Goal: Task Accomplishment & Management: Complete application form

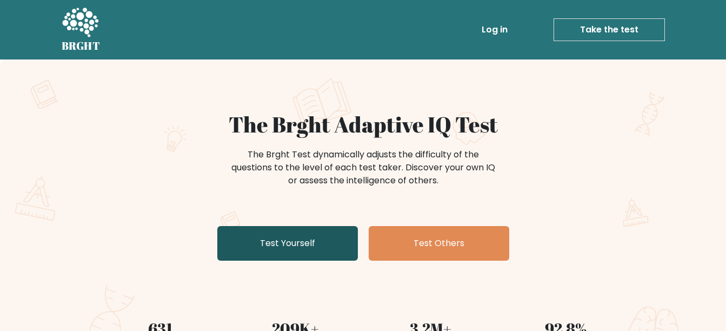
click at [237, 243] on link "Test Yourself" at bounding box center [287, 243] width 140 height 35
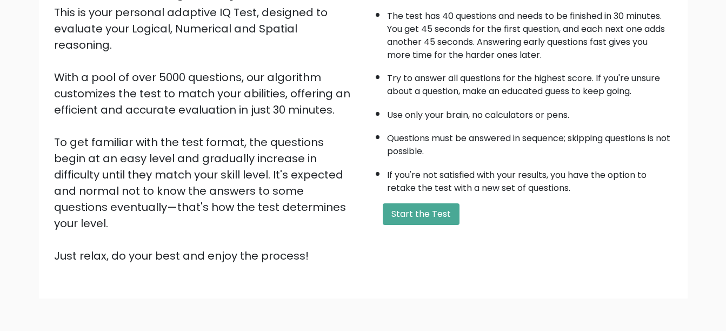
scroll to position [151, 0]
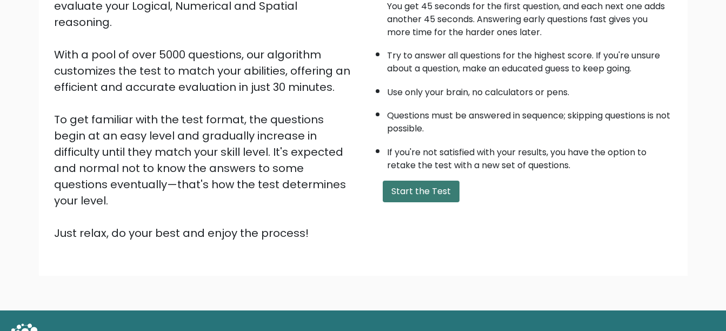
click at [397, 197] on button "Start the Test" at bounding box center [421, 191] width 77 height 22
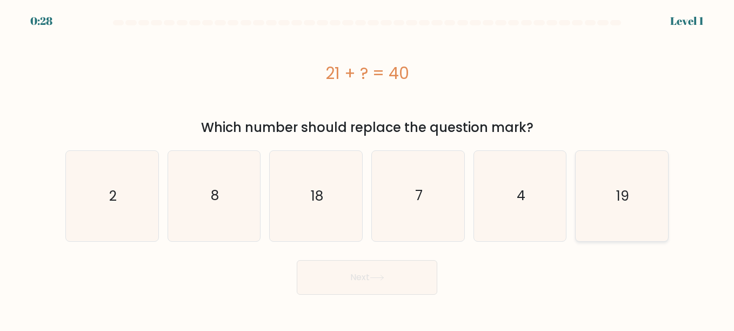
click at [615, 203] on icon "19" at bounding box center [622, 196] width 90 height 90
click at [367, 168] on input "f. 19" at bounding box center [367, 166] width 1 height 3
radio input "true"
click at [399, 272] on button "Next" at bounding box center [367, 277] width 140 height 35
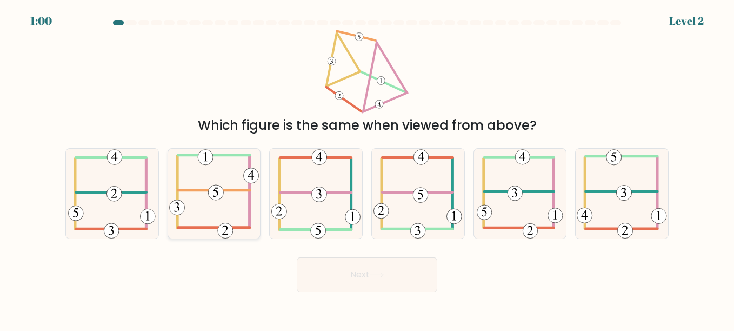
click at [211, 212] on icon at bounding box center [214, 194] width 90 height 90
click at [367, 168] on input "b." at bounding box center [367, 166] width 1 height 3
radio input "true"
click at [407, 300] on body "0:59 Level 2" at bounding box center [367, 165] width 734 height 331
click at [383, 272] on icon at bounding box center [376, 274] width 13 height 5
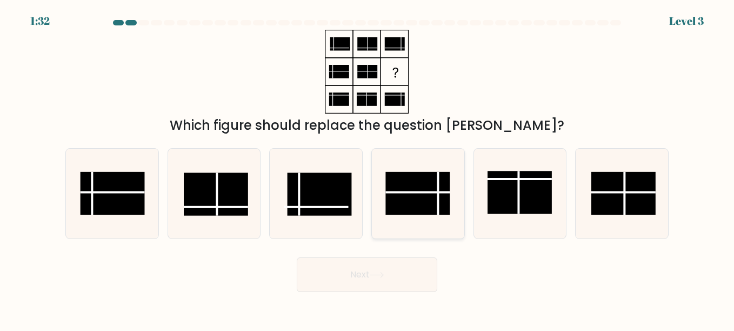
click at [419, 190] on rect at bounding box center [418, 193] width 64 height 43
click at [367, 168] on input "d." at bounding box center [367, 166] width 1 height 3
radio input "true"
click at [369, 271] on button "Next" at bounding box center [367, 274] width 140 height 35
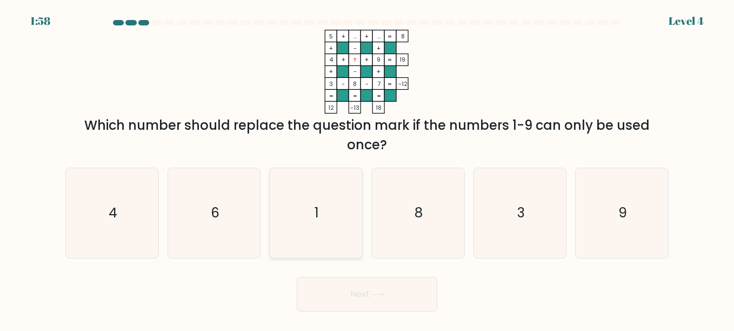
click at [325, 240] on icon "1" at bounding box center [316, 213] width 90 height 90
click at [367, 168] on input "c. 1" at bounding box center [367, 166] width 1 height 3
radio input "true"
click at [370, 304] on button "Next" at bounding box center [367, 294] width 140 height 35
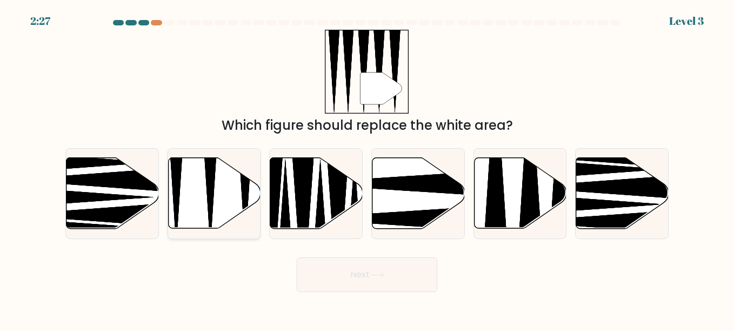
click at [185, 204] on icon at bounding box center [214, 193] width 92 height 71
click at [367, 168] on input "b." at bounding box center [367, 166] width 1 height 3
radio input "true"
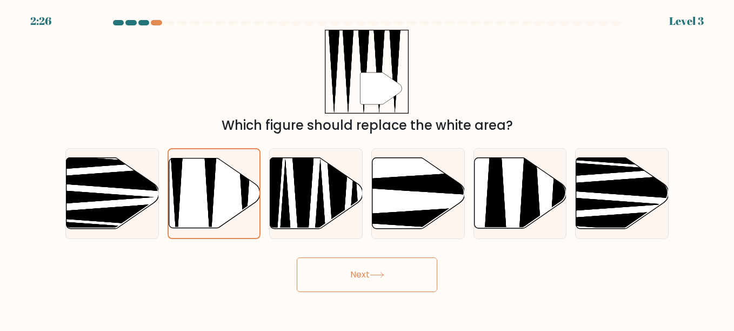
click at [351, 271] on button "Next" at bounding box center [367, 274] width 140 height 35
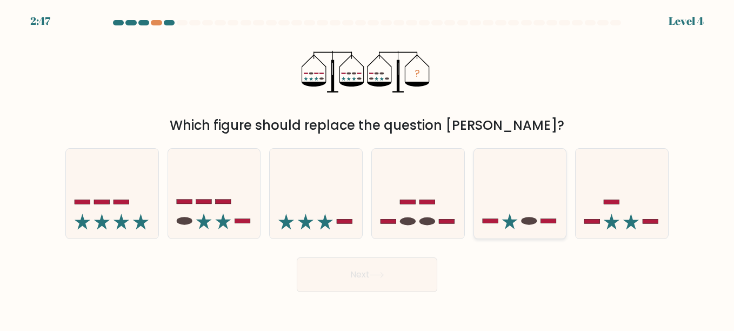
click at [509, 214] on icon at bounding box center [520, 193] width 92 height 76
click at [367, 168] on input "e." at bounding box center [367, 166] width 1 height 3
radio input "true"
click at [373, 278] on button "Next" at bounding box center [367, 274] width 140 height 35
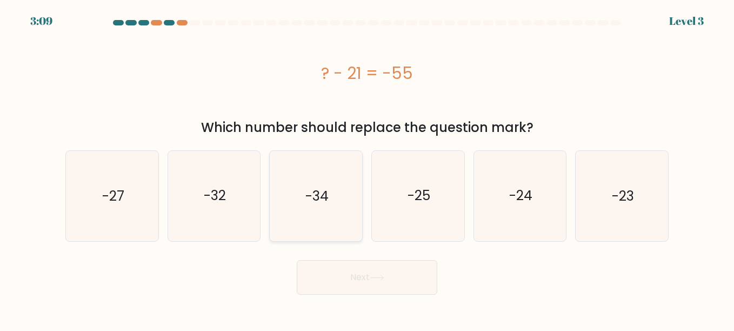
click at [319, 207] on icon "-34" at bounding box center [316, 196] width 90 height 90
click at [367, 168] on input "c. -34" at bounding box center [367, 166] width 1 height 3
radio input "true"
click at [350, 265] on button "Next" at bounding box center [367, 277] width 140 height 35
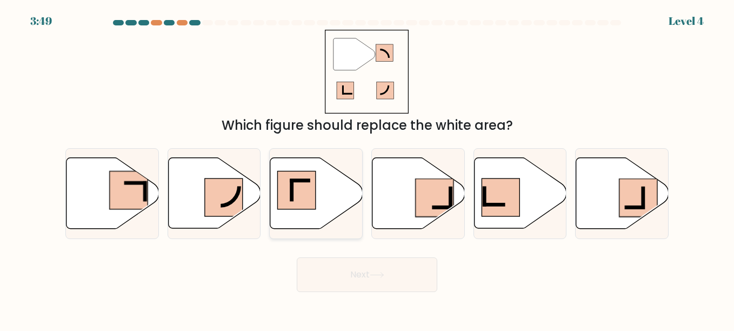
click at [307, 207] on rect at bounding box center [297, 190] width 38 height 38
click at [367, 168] on input "c." at bounding box center [367, 166] width 1 height 3
radio input "true"
click at [342, 276] on button "Next" at bounding box center [367, 274] width 140 height 35
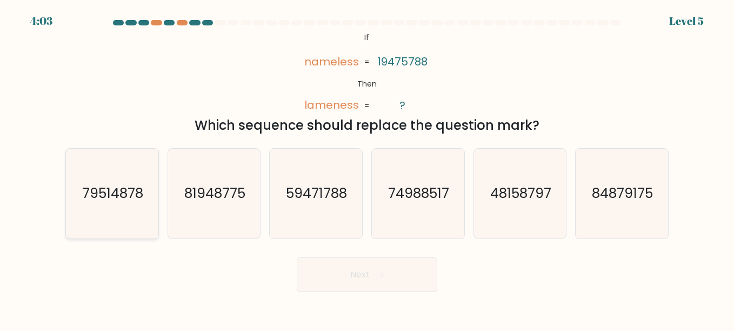
click at [112, 225] on icon "79514878" at bounding box center [112, 194] width 90 height 90
click at [367, 168] on input "a. 79514878" at bounding box center [367, 166] width 1 height 3
radio input "true"
click at [318, 278] on button "Next" at bounding box center [367, 274] width 140 height 35
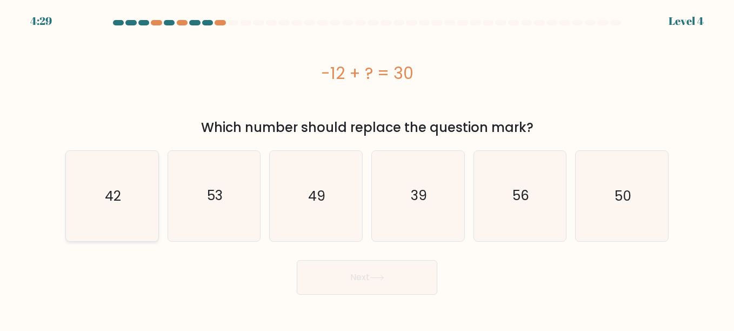
click at [143, 213] on icon "42" at bounding box center [112, 196] width 90 height 90
click at [367, 168] on input "a. 42" at bounding box center [367, 166] width 1 height 3
radio input "true"
click at [374, 290] on button "Next" at bounding box center [367, 277] width 140 height 35
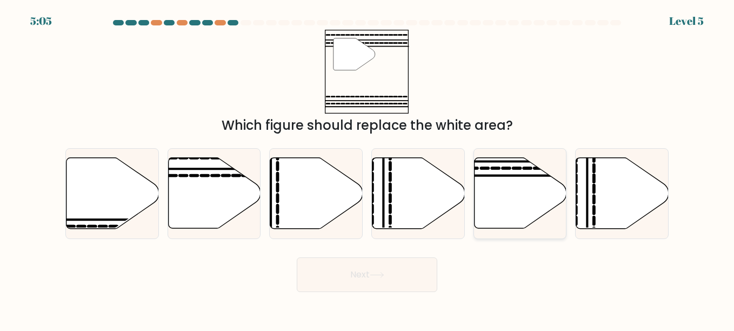
click at [514, 219] on icon at bounding box center [520, 193] width 92 height 71
click at [367, 168] on input "e." at bounding box center [367, 166] width 1 height 3
radio input "true"
click at [358, 285] on button "Next" at bounding box center [367, 274] width 140 height 35
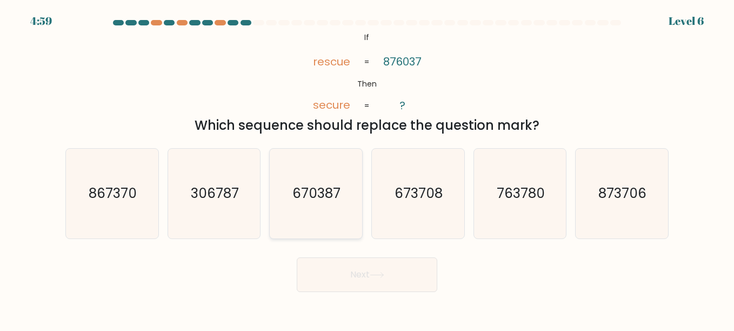
click at [294, 210] on icon "670387" at bounding box center [316, 194] width 90 height 90
click at [367, 168] on input "c. 670387" at bounding box center [367, 166] width 1 height 3
radio input "true"
click at [360, 284] on button "Next" at bounding box center [367, 274] width 140 height 35
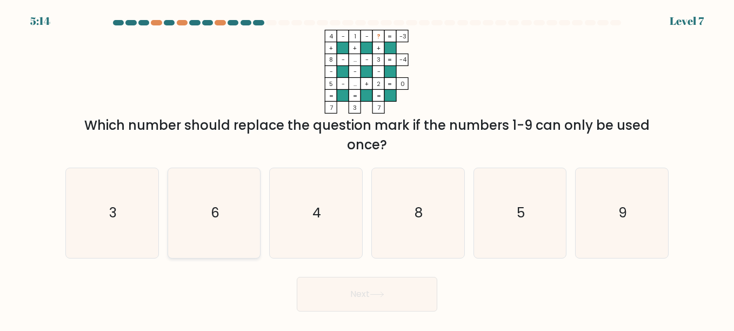
click at [185, 220] on icon "6" at bounding box center [214, 213] width 90 height 90
click at [367, 168] on input "b. 6" at bounding box center [367, 166] width 1 height 3
radio input "true"
click at [358, 294] on button "Next" at bounding box center [367, 294] width 140 height 35
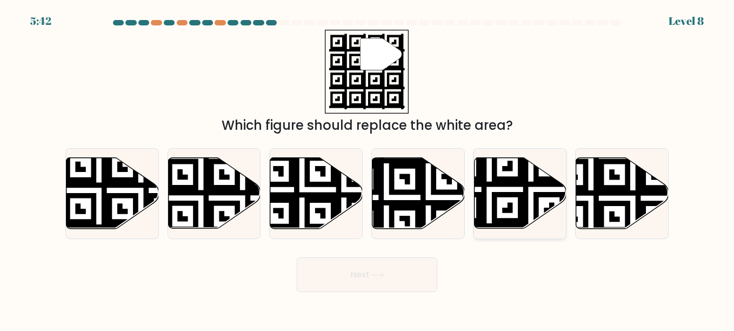
click at [511, 202] on icon at bounding box center [520, 193] width 92 height 71
click at [367, 168] on input "e." at bounding box center [367, 166] width 1 height 3
radio input "true"
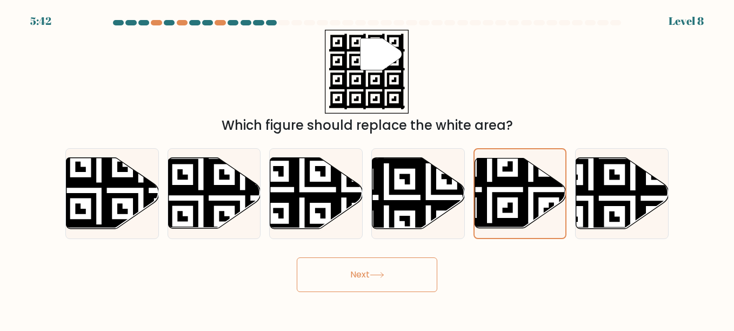
click at [398, 273] on button "Next" at bounding box center [367, 274] width 140 height 35
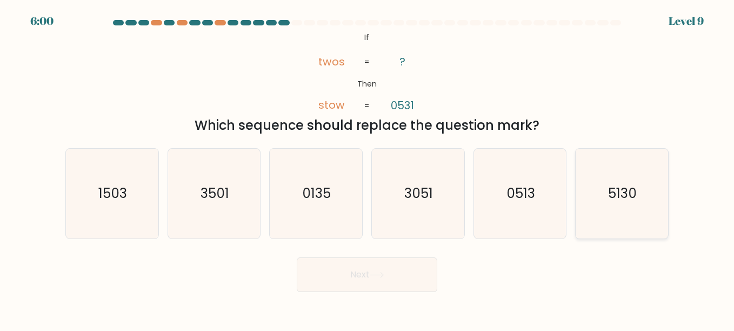
click at [615, 188] on text "5130" at bounding box center [622, 193] width 29 height 19
click at [367, 168] on input "f. 5130" at bounding box center [367, 166] width 1 height 3
radio input "true"
click at [359, 283] on button "Next" at bounding box center [367, 274] width 140 height 35
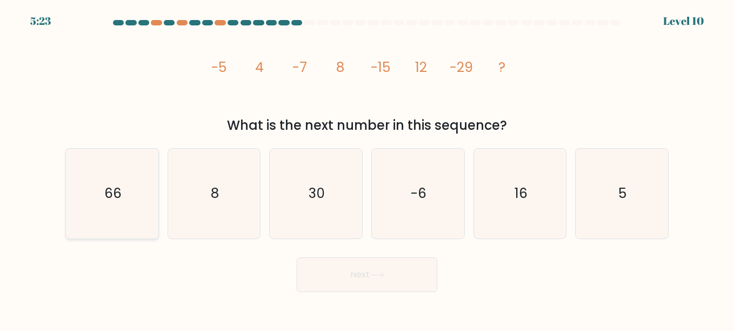
click at [111, 195] on text "66" at bounding box center [112, 193] width 17 height 19
click at [367, 168] on input "a. 66" at bounding box center [367, 166] width 1 height 3
radio input "true"
click at [352, 271] on button "Next" at bounding box center [367, 274] width 140 height 35
click at [335, 280] on button "Next" at bounding box center [367, 274] width 140 height 35
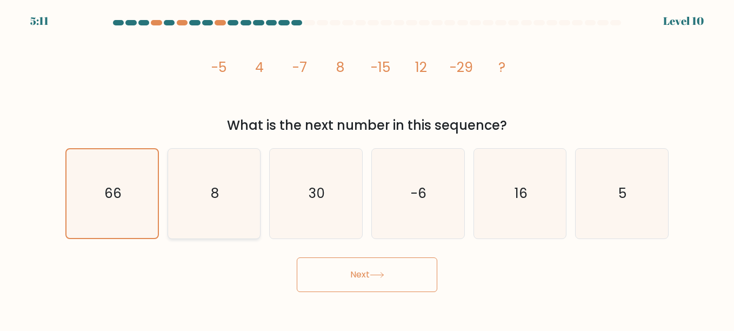
click at [225, 165] on icon "8" at bounding box center [214, 194] width 90 height 90
click at [367, 165] on input "b. 8" at bounding box center [367, 166] width 1 height 3
radio input "true"
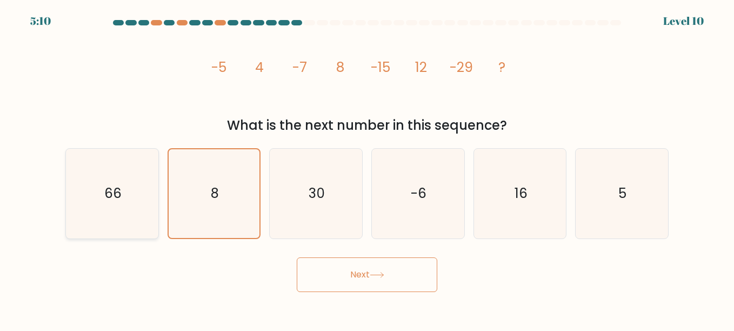
click at [120, 188] on text "66" at bounding box center [112, 193] width 17 height 19
click at [367, 168] on input "a. 66" at bounding box center [367, 166] width 1 height 3
radio input "true"
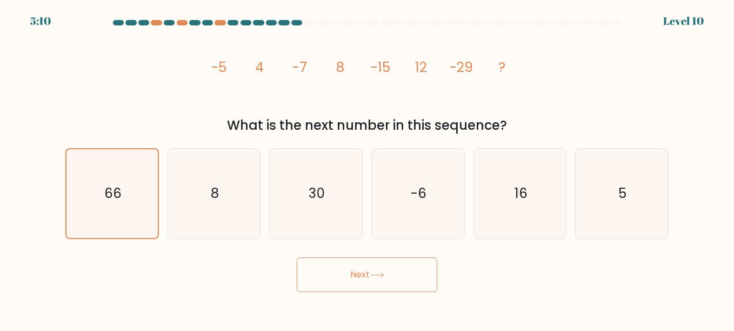
click at [333, 265] on button "Next" at bounding box center [367, 274] width 140 height 35
click at [502, 215] on icon "16" at bounding box center [520, 194] width 90 height 90
click at [367, 168] on input "e. 16" at bounding box center [367, 166] width 1 height 3
radio input "true"
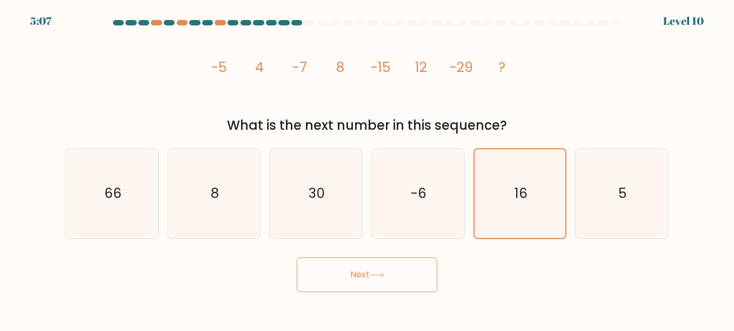
click at [358, 291] on button "Next" at bounding box center [367, 274] width 140 height 35
click at [511, 272] on div "Next" at bounding box center [367, 272] width 616 height 40
drag, startPoint x: 511, startPoint y: 272, endPoint x: 503, endPoint y: 70, distance: 201.7
click at [503, 70] on tspan "?" at bounding box center [502, 67] width 7 height 19
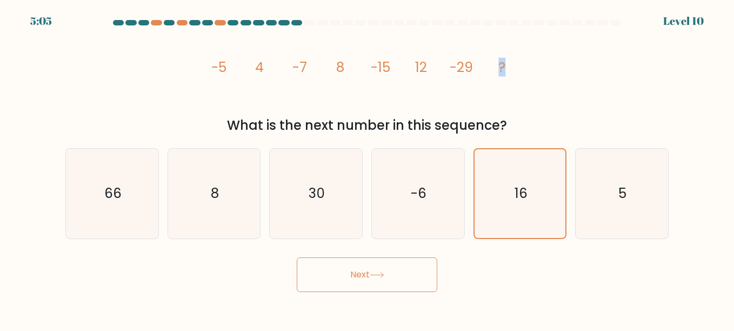
click at [503, 70] on tspan "?" at bounding box center [502, 67] width 7 height 19
click at [138, 186] on icon "66" at bounding box center [112, 194] width 90 height 90
click at [367, 168] on input "a. 66" at bounding box center [367, 166] width 1 height 3
radio input "true"
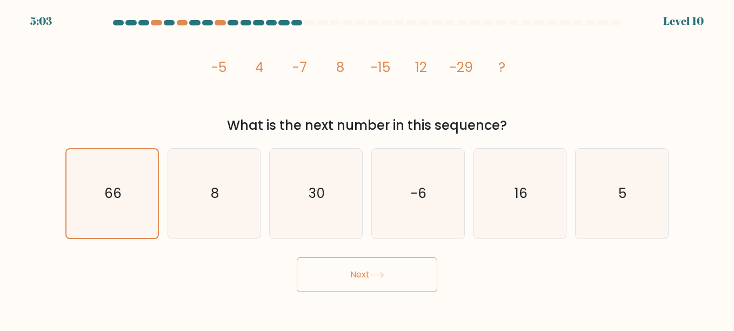
click at [343, 277] on button "Next" at bounding box center [367, 274] width 140 height 35
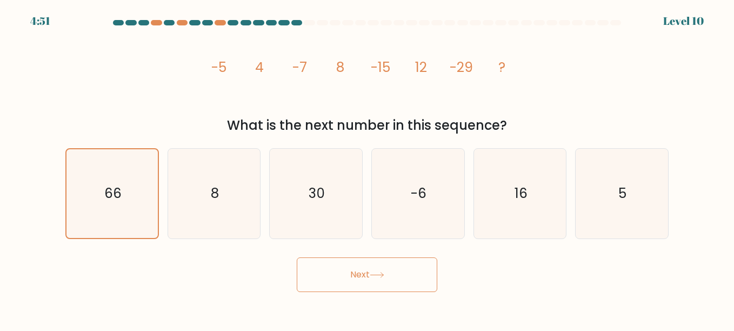
click at [267, 204] on div "c. 30" at bounding box center [316, 193] width 102 height 91
click at [296, 206] on icon "30" at bounding box center [316, 194] width 90 height 90
click at [367, 168] on input "c. 30" at bounding box center [367, 166] width 1 height 3
radio input "true"
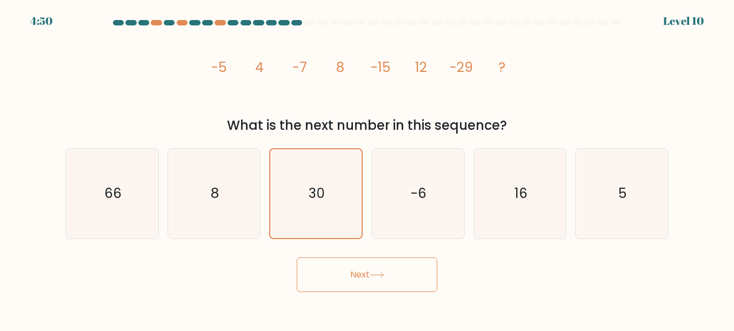
click at [332, 266] on button "Next" at bounding box center [367, 274] width 140 height 35
click at [380, 93] on icon "image/svg+xml -5 4 -7 8 -15 12 -29 ?" at bounding box center [367, 72] width 324 height 84
click at [303, 204] on icon "30" at bounding box center [315, 193] width 89 height 89
click at [367, 168] on input "c. 30" at bounding box center [367, 166] width 1 height 3
click at [303, 204] on icon "30" at bounding box center [315, 193] width 89 height 89
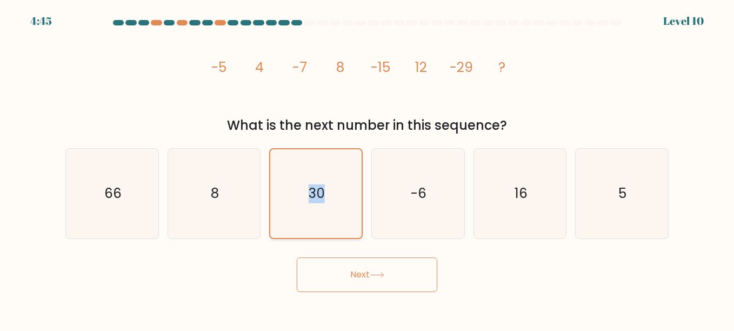
click at [367, 168] on input "c. 30" at bounding box center [367, 166] width 1 height 3
drag, startPoint x: 303, startPoint y: 204, endPoint x: 340, endPoint y: 268, distance: 73.9
click at [340, 268] on button "Next" at bounding box center [367, 274] width 140 height 35
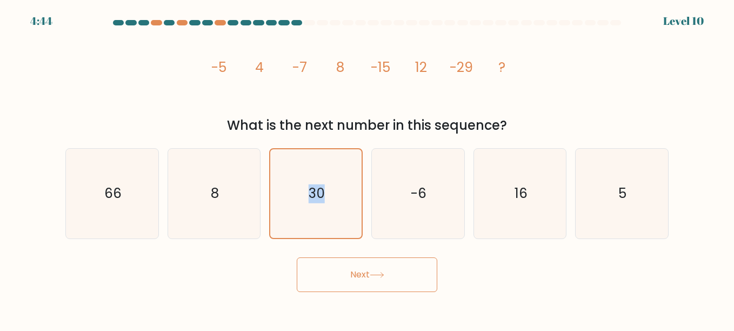
click at [340, 268] on button "Next" at bounding box center [367, 274] width 140 height 35
click at [204, 162] on icon "8" at bounding box center [214, 194] width 90 height 90
click at [367, 165] on input "b. 8" at bounding box center [367, 166] width 1 height 3
radio input "true"
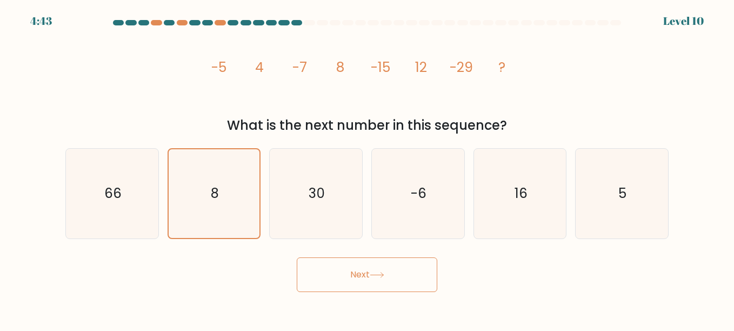
click at [391, 292] on body "4:43 Level 10" at bounding box center [367, 165] width 734 height 331
click at [389, 287] on button "Next" at bounding box center [367, 274] width 140 height 35
click at [458, 201] on icon "-6" at bounding box center [418, 194] width 90 height 90
click at [367, 168] on input "d. -6" at bounding box center [367, 166] width 1 height 3
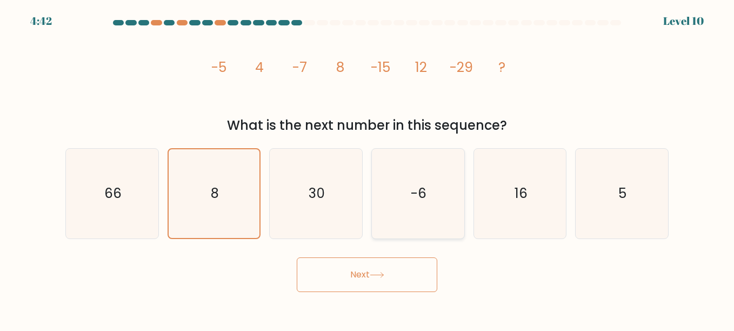
radio input "true"
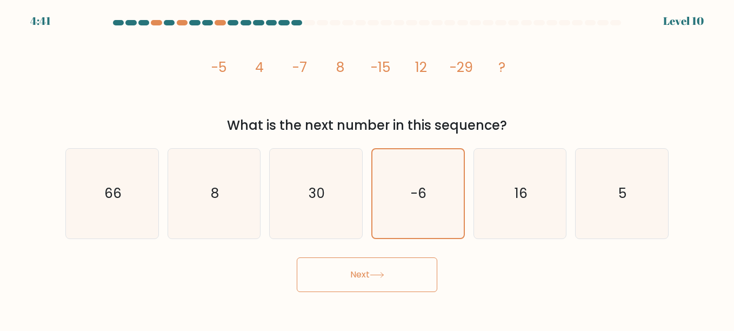
click at [415, 273] on button "Next" at bounding box center [367, 274] width 140 height 35
click at [415, 272] on button "Next" at bounding box center [367, 274] width 140 height 35
click at [520, 263] on div "Next" at bounding box center [367, 272] width 616 height 40
click at [531, 145] on div "a. 66 b. 8 c." at bounding box center [367, 188] width 612 height 99
click at [503, 192] on icon "16" at bounding box center [520, 194] width 90 height 90
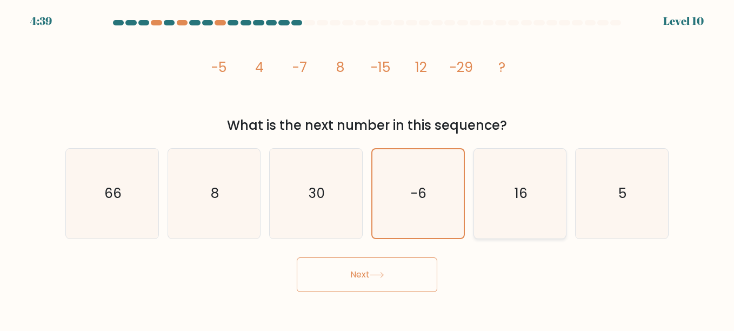
click at [367, 168] on input "e. 16" at bounding box center [367, 166] width 1 height 3
radio input "true"
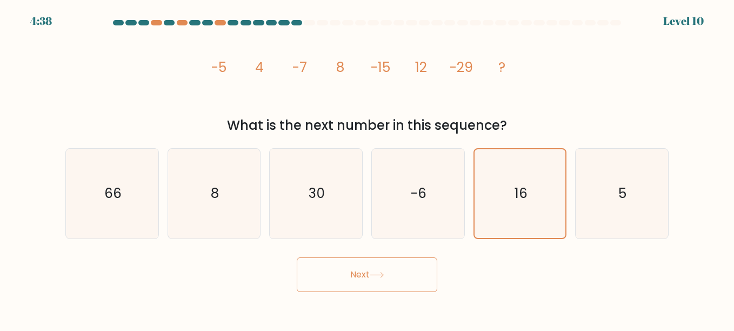
click at [368, 281] on button "Next" at bounding box center [367, 274] width 140 height 35
click at [628, 209] on icon "5" at bounding box center [622, 194] width 90 height 90
click at [367, 168] on input "f. 5" at bounding box center [367, 166] width 1 height 3
radio input "true"
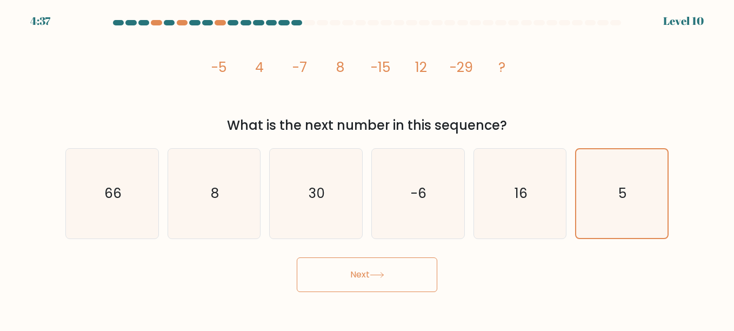
click at [401, 275] on button "Next" at bounding box center [367, 274] width 140 height 35
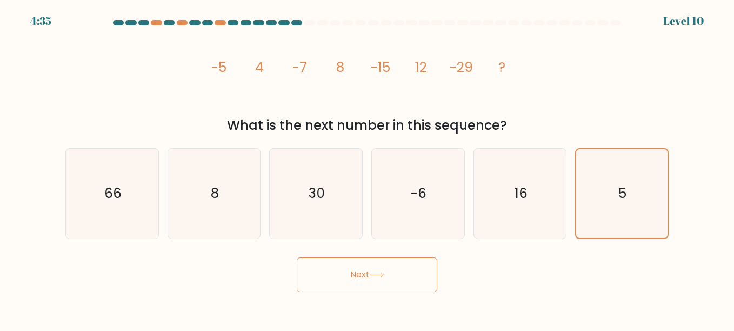
click at [400, 271] on button "Next" at bounding box center [367, 274] width 140 height 35
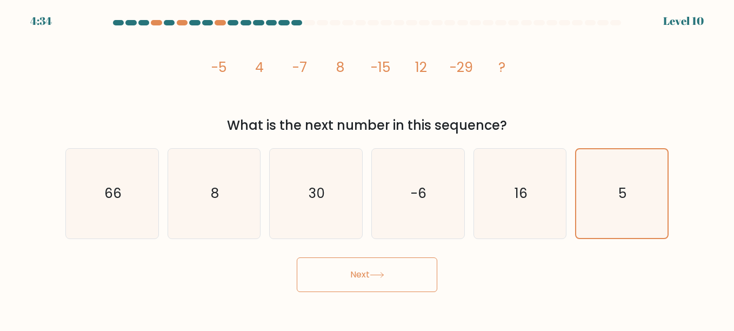
click at [400, 271] on button "Next" at bounding box center [367, 274] width 140 height 35
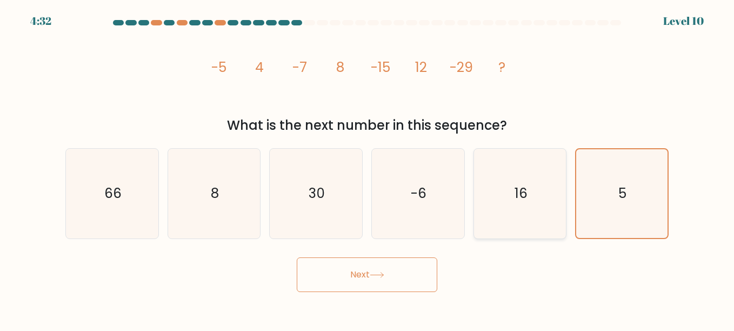
click at [558, 222] on icon "16" at bounding box center [520, 194] width 90 height 90
click at [367, 168] on input "e. 16" at bounding box center [367, 166] width 1 height 3
radio input "true"
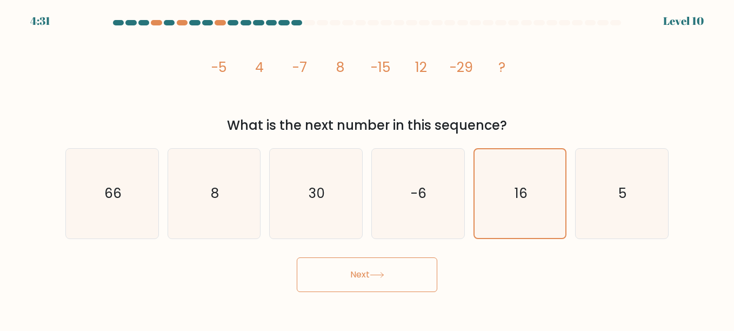
click at [377, 269] on button "Next" at bounding box center [367, 274] width 140 height 35
click at [409, 190] on icon "-6" at bounding box center [418, 194] width 90 height 90
click at [367, 168] on input "d. -6" at bounding box center [367, 166] width 1 height 3
radio input "true"
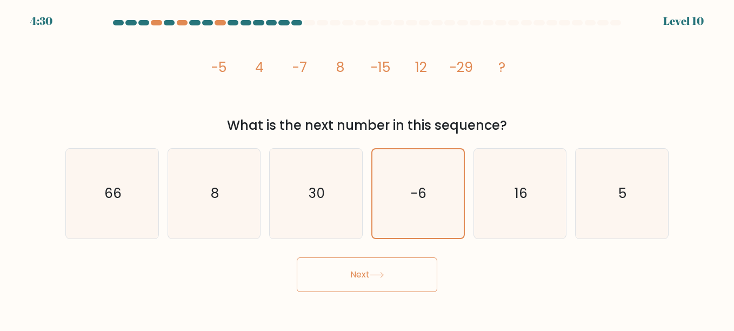
click at [342, 278] on button "Next" at bounding box center [367, 274] width 140 height 35
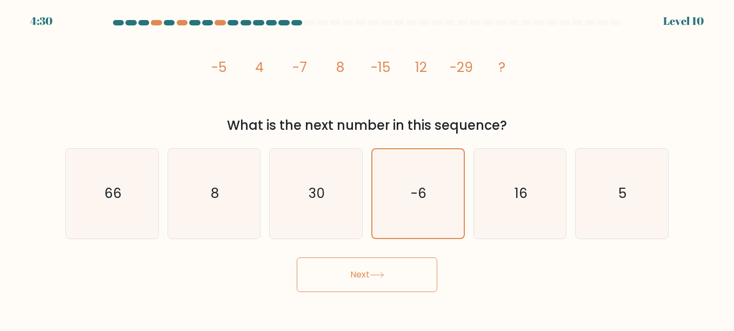
click at [342, 278] on button "Next" at bounding box center [367, 274] width 140 height 35
click at [323, 218] on icon "30" at bounding box center [316, 194] width 90 height 90
click at [367, 168] on input "c. 30" at bounding box center [367, 166] width 1 height 3
radio input "true"
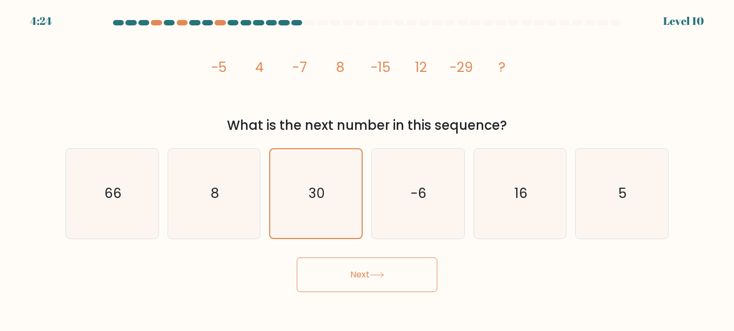
click at [355, 276] on button "Next" at bounding box center [367, 274] width 140 height 35
click at [419, 170] on icon "-6" at bounding box center [418, 194] width 90 height 90
click at [367, 168] on input "d. -6" at bounding box center [367, 166] width 1 height 3
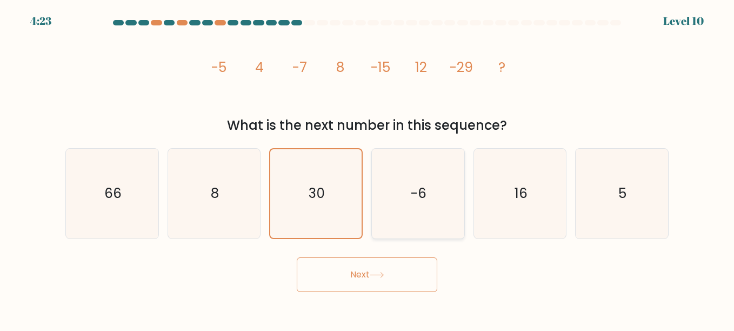
radio input "true"
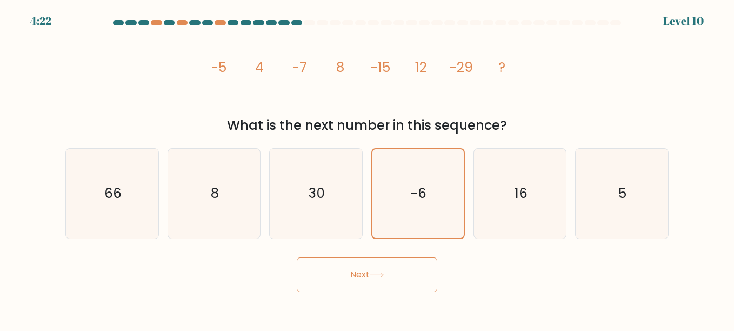
click at [347, 282] on button "Next" at bounding box center [367, 274] width 140 height 35
click at [328, 231] on icon "30" at bounding box center [316, 194] width 90 height 90
click at [367, 168] on input "c. 30" at bounding box center [367, 166] width 1 height 3
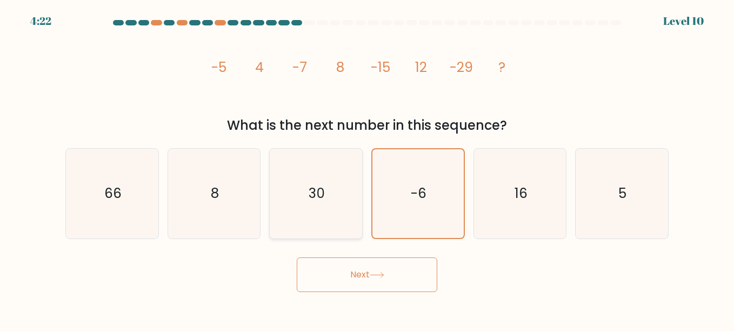
radio input "true"
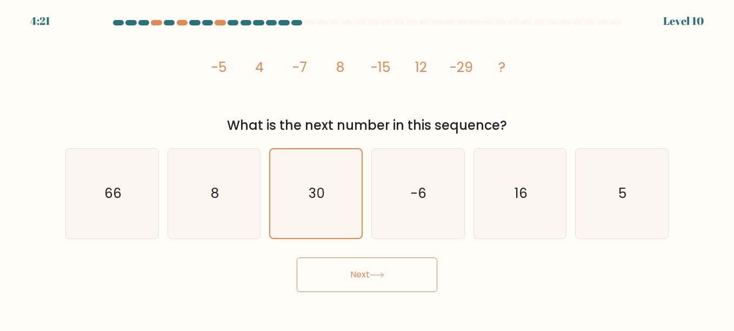
click at [336, 276] on button "Next" at bounding box center [367, 274] width 140 height 35
click at [199, 196] on icon "8" at bounding box center [214, 194] width 90 height 90
click at [367, 168] on input "b. 8" at bounding box center [367, 166] width 1 height 3
radio input "true"
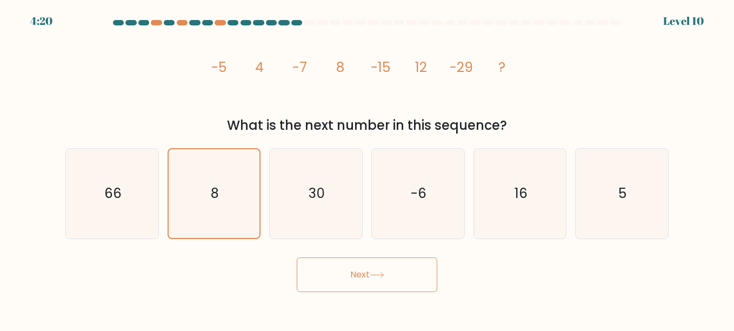
click at [352, 289] on button "Next" at bounding box center [367, 274] width 140 height 35
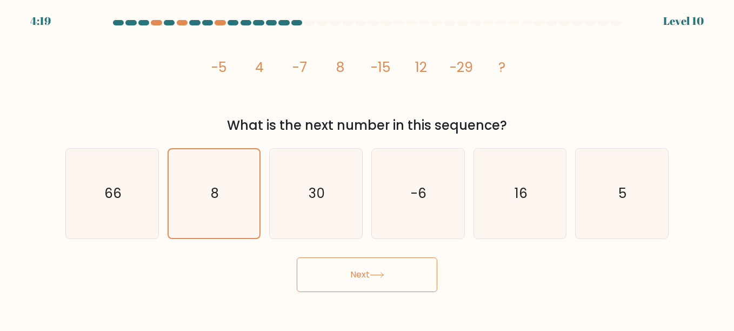
click at [352, 289] on button "Next" at bounding box center [367, 274] width 140 height 35
click at [112, 168] on icon "66" at bounding box center [112, 194] width 90 height 90
click at [367, 168] on input "a. 66" at bounding box center [367, 166] width 1 height 3
radio input "true"
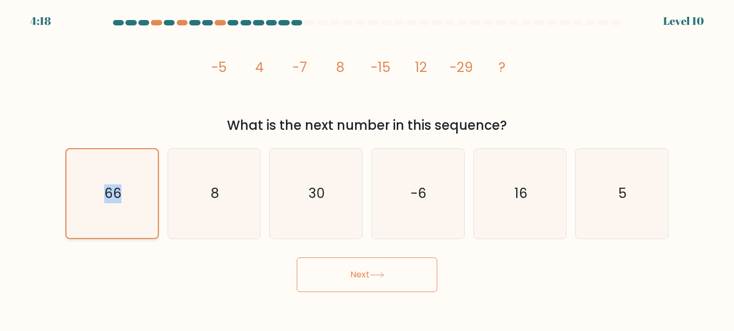
click at [112, 168] on icon "66" at bounding box center [112, 193] width 89 height 89
click at [367, 168] on input "a. 66" at bounding box center [367, 166] width 1 height 3
click at [112, 168] on icon "66" at bounding box center [112, 193] width 89 height 89
click at [367, 168] on input "a. 66" at bounding box center [367, 166] width 1 height 3
click at [112, 168] on icon "66" at bounding box center [112, 193] width 89 height 89
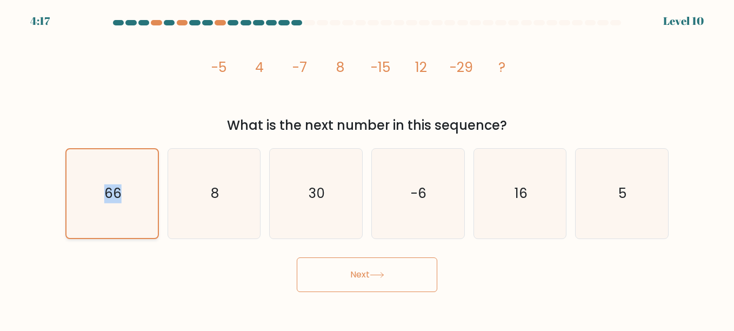
click at [367, 168] on input "a. 66" at bounding box center [367, 166] width 1 height 3
drag, startPoint x: 112, startPoint y: 168, endPoint x: 128, endPoint y: 197, distance: 33.6
click at [128, 197] on icon "66" at bounding box center [112, 193] width 89 height 89
click at [367, 168] on input "a. 66" at bounding box center [367, 166] width 1 height 3
click at [183, 197] on icon "8" at bounding box center [214, 194] width 90 height 90
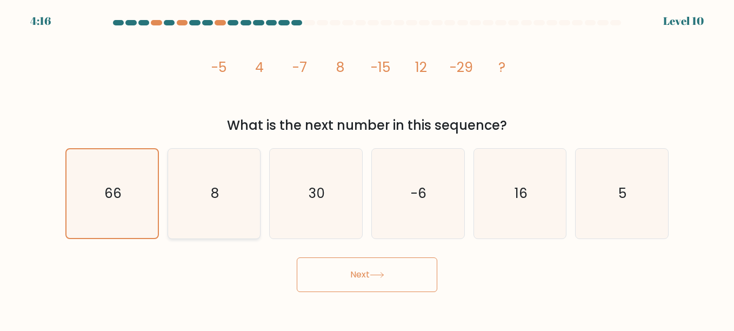
click at [367, 168] on input "b. 8" at bounding box center [367, 166] width 1 height 3
radio input "true"
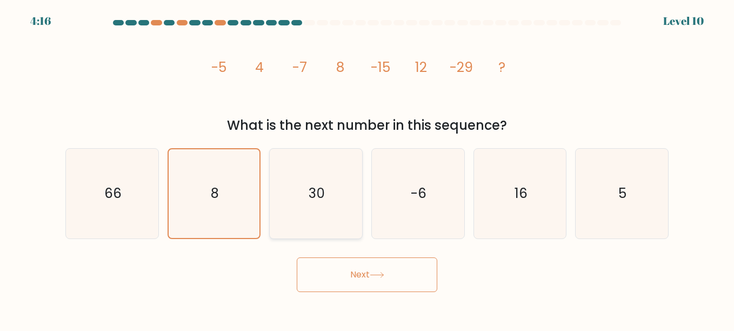
click at [285, 198] on icon "30" at bounding box center [316, 194] width 90 height 90
click at [367, 168] on input "c. 30" at bounding box center [367, 166] width 1 height 3
radio input "true"
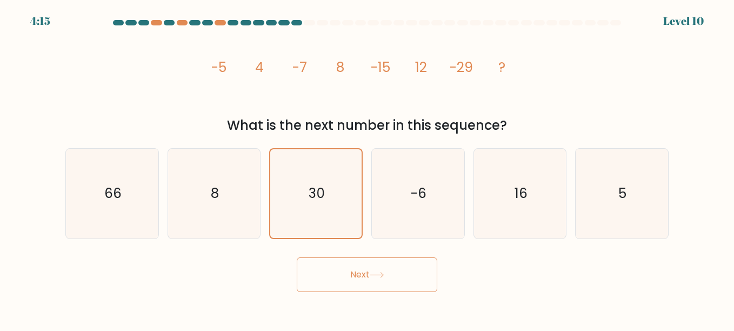
click at [376, 276] on icon at bounding box center [377, 275] width 15 height 6
click at [401, 209] on icon "-6" at bounding box center [418, 194] width 90 height 90
click at [367, 168] on input "d. -6" at bounding box center [367, 166] width 1 height 3
radio input "true"
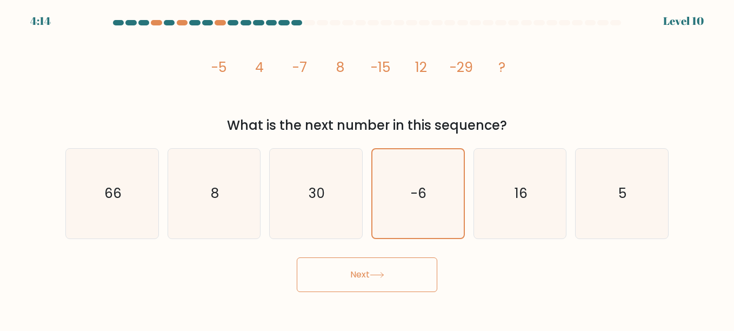
click at [392, 269] on button "Next" at bounding box center [367, 274] width 140 height 35
click at [455, 222] on icon "-6" at bounding box center [417, 193] width 89 height 89
click at [367, 168] on input "d. -6" at bounding box center [367, 166] width 1 height 3
click at [521, 200] on text "16" at bounding box center [520, 193] width 13 height 19
click at [367, 168] on input "e. 16" at bounding box center [367, 166] width 1 height 3
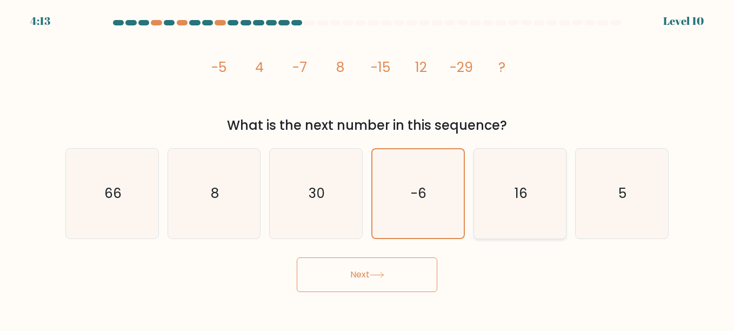
radio input "true"
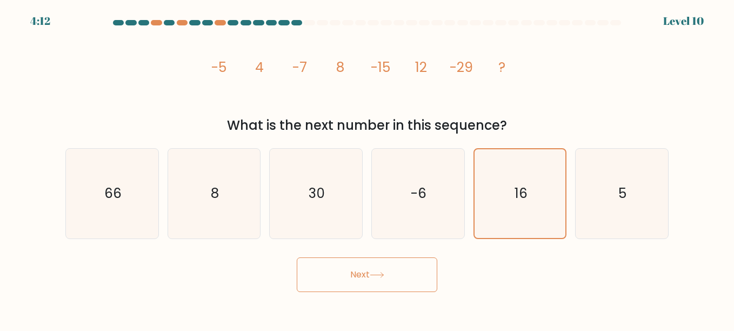
click at [399, 276] on button "Next" at bounding box center [367, 274] width 140 height 35
click at [619, 198] on text "5" at bounding box center [623, 193] width 8 height 19
click at [367, 168] on input "f. 5" at bounding box center [367, 166] width 1 height 3
radio input "true"
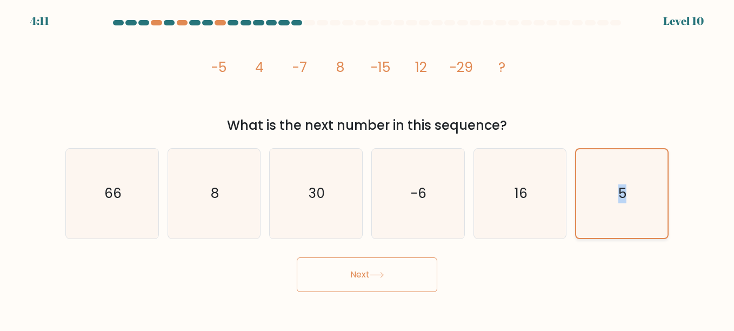
click at [619, 198] on text "5" at bounding box center [623, 193] width 8 height 19
click at [367, 168] on input "f. 5" at bounding box center [367, 166] width 1 height 3
click at [393, 274] on button "Next" at bounding box center [367, 274] width 140 height 35
drag, startPoint x: 393, startPoint y: 274, endPoint x: 209, endPoint y: 199, distance: 198.8
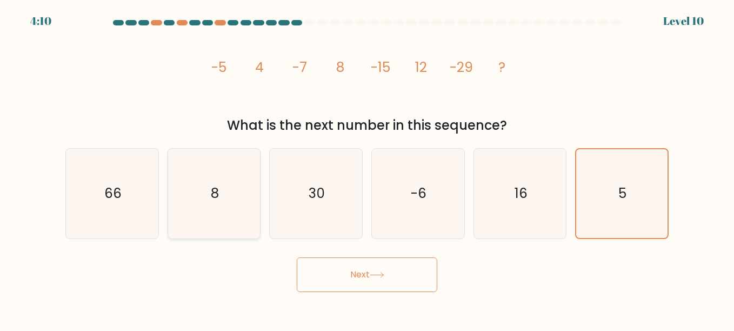
click at [209, 199] on icon "8" at bounding box center [214, 194] width 90 height 90
click at [367, 168] on input "b. 8" at bounding box center [367, 166] width 1 height 3
radio input "true"
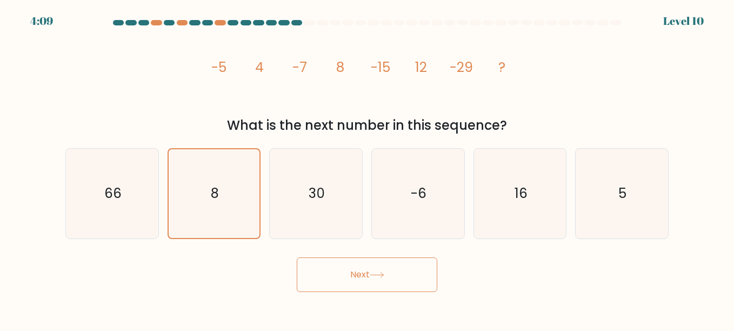
click at [347, 277] on button "Next" at bounding box center [367, 274] width 140 height 35
click at [118, 172] on icon "66" at bounding box center [112, 194] width 90 height 90
click at [367, 168] on input "a. 66" at bounding box center [367, 166] width 1 height 3
radio input "true"
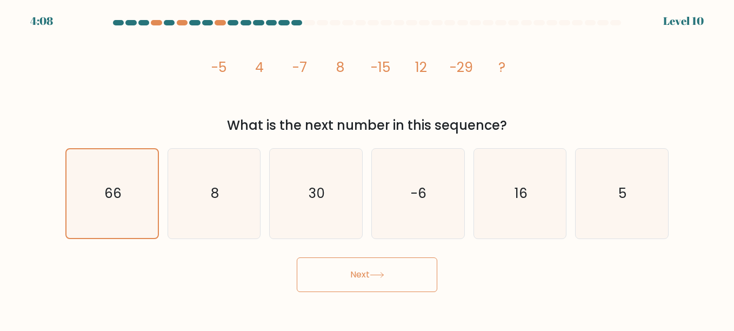
click at [313, 275] on button "Next" at bounding box center [367, 274] width 140 height 35
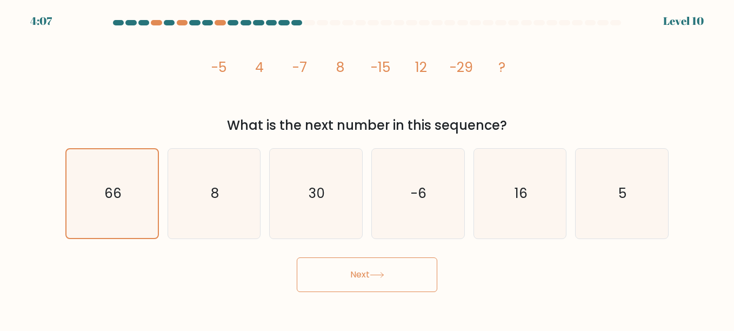
click at [313, 275] on button "Next" at bounding box center [367, 274] width 140 height 35
click at [302, 25] on at bounding box center [367, 22] width 510 height 5
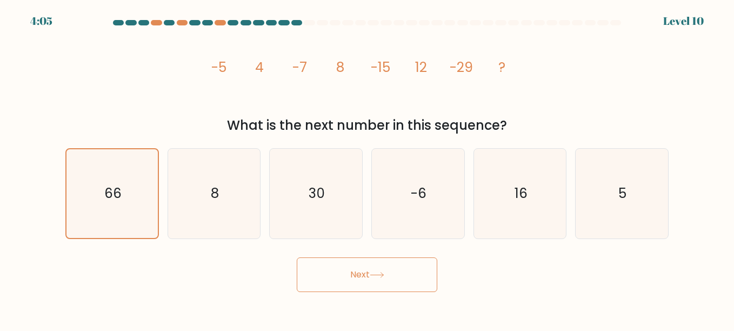
click at [358, 46] on icon "image/svg+xml -5 4 -7 8 -15 12 -29 ?" at bounding box center [367, 72] width 324 height 84
click at [486, 63] on icon "image/svg+xml -5 4 -7 8 -15 12 -29 ?" at bounding box center [367, 72] width 324 height 84
click at [552, 89] on div "image/svg+xml -5 4 -7 8 -15 12 -29 ? What is the next number in this sequence?" at bounding box center [367, 82] width 616 height 105
click at [330, 285] on button "Next" at bounding box center [367, 274] width 140 height 35
click at [208, 185] on icon "8" at bounding box center [214, 194] width 90 height 90
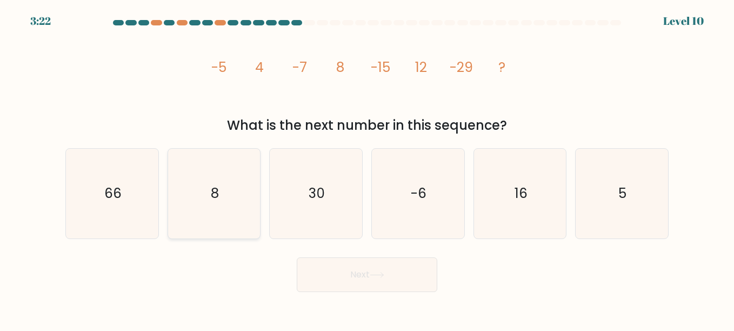
click at [367, 168] on input "b. 8" at bounding box center [367, 166] width 1 height 3
radio input "true"
click at [327, 258] on button "Next" at bounding box center [367, 274] width 140 height 35
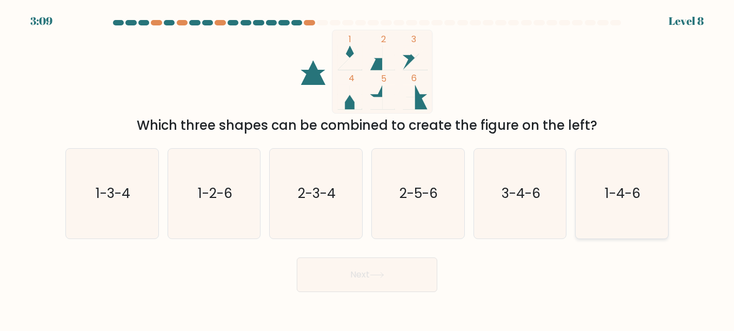
click at [622, 198] on text "1-4-6" at bounding box center [623, 193] width 36 height 19
click at [367, 168] on input "f. 1-4-6" at bounding box center [367, 166] width 1 height 3
radio input "true"
click at [361, 260] on button "Next" at bounding box center [367, 274] width 140 height 35
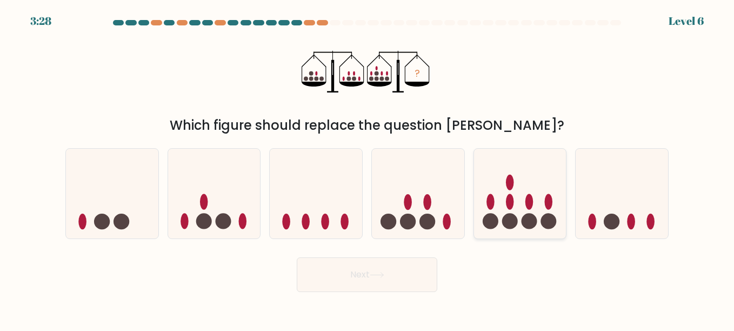
click at [516, 213] on icon at bounding box center [520, 193] width 92 height 76
click at [367, 168] on input "e." at bounding box center [367, 166] width 1 height 3
radio input "true"
click at [393, 300] on body "3:27 Level 6" at bounding box center [367, 165] width 734 height 331
click at [379, 272] on icon at bounding box center [377, 275] width 15 height 6
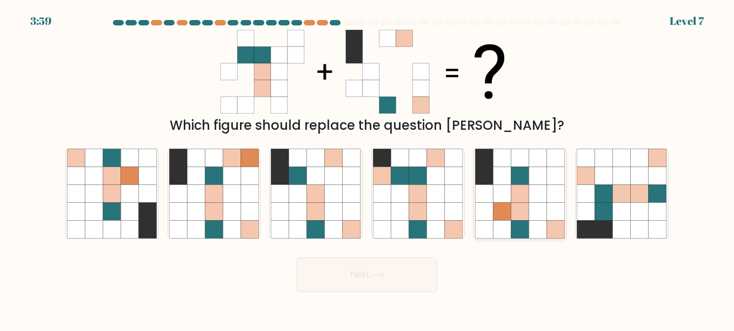
click at [538, 224] on icon at bounding box center [538, 229] width 18 height 18
click at [367, 168] on input "e." at bounding box center [367, 166] width 1 height 3
radio input "true"
click at [411, 220] on icon at bounding box center [418, 229] width 18 height 18
click at [367, 168] on input "d." at bounding box center [367, 166] width 1 height 3
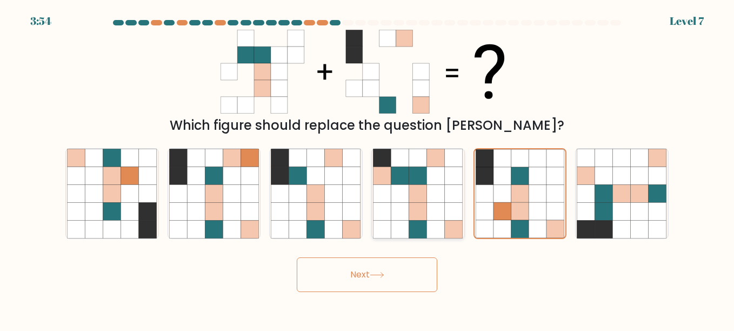
radio input "true"
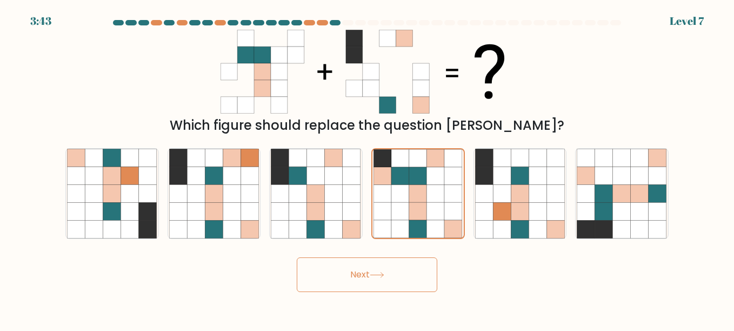
click at [413, 294] on body "3:43 Level 7" at bounding box center [367, 165] width 734 height 331
click at [398, 284] on button "Next" at bounding box center [367, 274] width 140 height 35
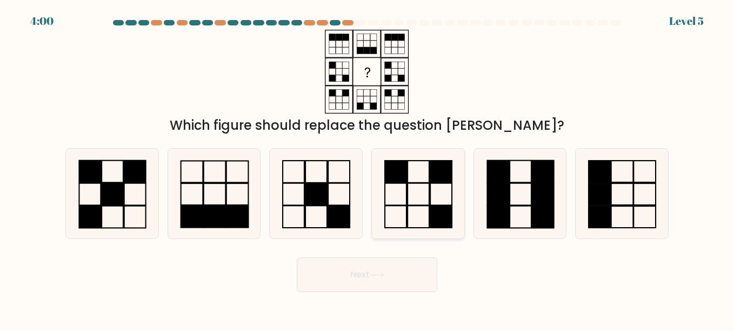
click at [396, 222] on icon at bounding box center [418, 194] width 90 height 90
click at [367, 168] on input "d." at bounding box center [367, 166] width 1 height 3
radio input "true"
click at [349, 269] on button "Next" at bounding box center [367, 274] width 140 height 35
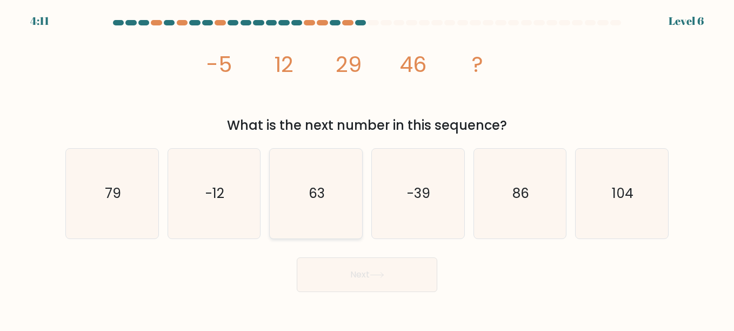
click at [318, 217] on icon "63" at bounding box center [316, 194] width 90 height 90
click at [367, 168] on input "c. 63" at bounding box center [367, 166] width 1 height 3
radio input "true"
click at [385, 311] on body "4:10 Level 6" at bounding box center [367, 165] width 734 height 331
click at [373, 289] on button "Next" at bounding box center [367, 274] width 140 height 35
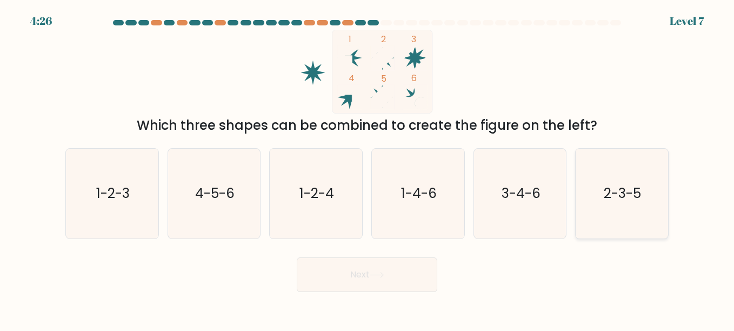
click at [602, 210] on icon "2-3-5" at bounding box center [622, 194] width 90 height 90
click at [367, 168] on input "f. 2-3-5" at bounding box center [367, 166] width 1 height 3
radio input "true"
click at [397, 292] on body "4:25 Level 7" at bounding box center [367, 165] width 734 height 331
click at [373, 284] on button "Next" at bounding box center [367, 274] width 140 height 35
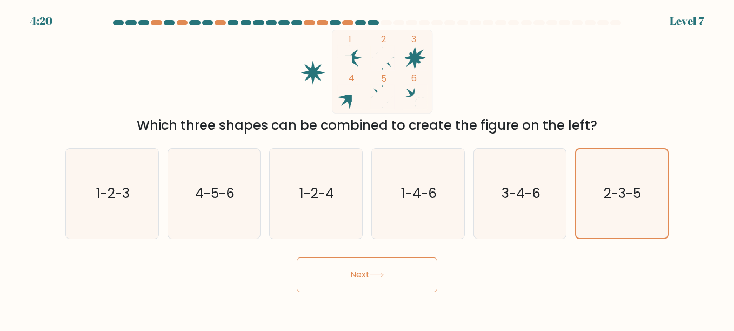
click at [474, 281] on div "Next" at bounding box center [367, 272] width 616 height 40
click at [377, 279] on button "Next" at bounding box center [367, 274] width 140 height 35
click at [525, 191] on text "3-4-6" at bounding box center [520, 193] width 39 height 19
click at [367, 168] on input "e. 3-4-6" at bounding box center [367, 166] width 1 height 3
radio input "true"
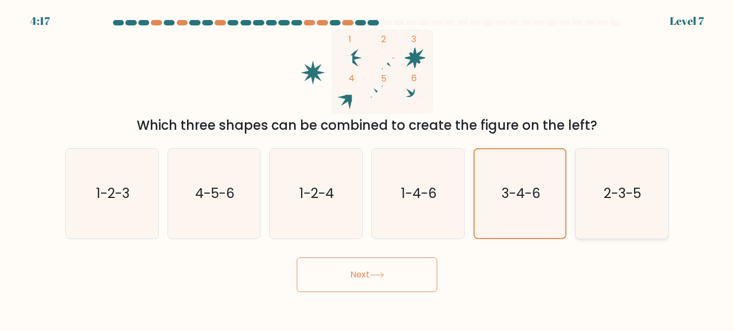
click at [604, 185] on text "2-3-5" at bounding box center [622, 193] width 37 height 19
click at [367, 168] on input "f. 2-3-5" at bounding box center [367, 166] width 1 height 3
radio input "true"
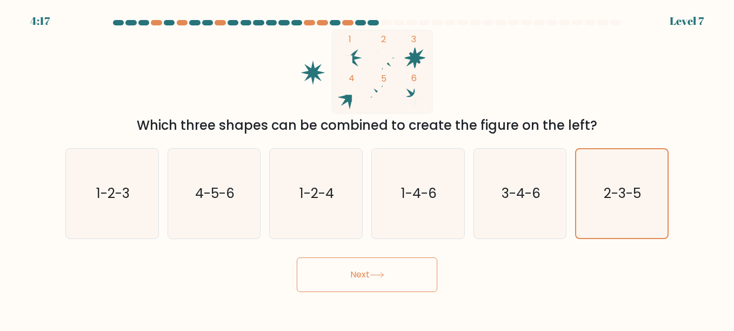
click at [398, 270] on button "Next" at bounding box center [367, 274] width 140 height 35
click at [515, 276] on div "Next" at bounding box center [367, 272] width 616 height 40
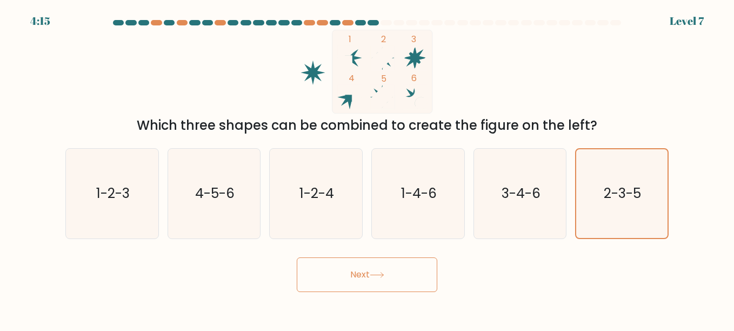
click at [515, 276] on div "Next" at bounding box center [367, 272] width 616 height 40
click at [593, 206] on icon "2-3-5" at bounding box center [621, 193] width 89 height 89
click at [367, 168] on input "f. 2-3-5" at bounding box center [367, 166] width 1 height 3
click at [410, 272] on button "Next" at bounding box center [367, 274] width 140 height 35
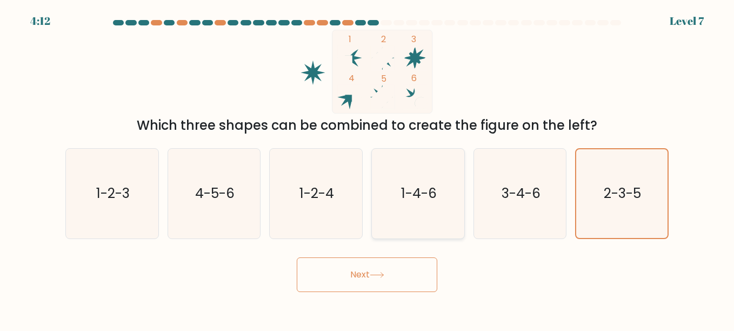
click at [418, 191] on text "1-4-6" at bounding box center [419, 193] width 36 height 19
click at [367, 168] on input "d. 1-4-6" at bounding box center [367, 166] width 1 height 3
radio input "true"
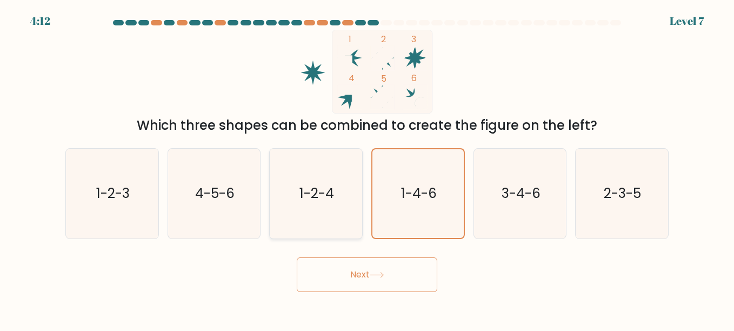
click at [309, 230] on icon "1-2-4" at bounding box center [316, 194] width 90 height 90
click at [367, 168] on input "c. 1-2-4" at bounding box center [367, 166] width 1 height 3
radio input "true"
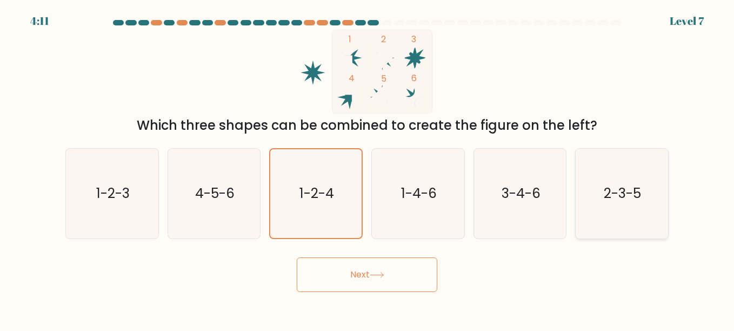
click at [637, 177] on icon "2-3-5" at bounding box center [622, 194] width 90 height 90
click at [367, 168] on input "f. 2-3-5" at bounding box center [367, 166] width 1 height 3
radio input "true"
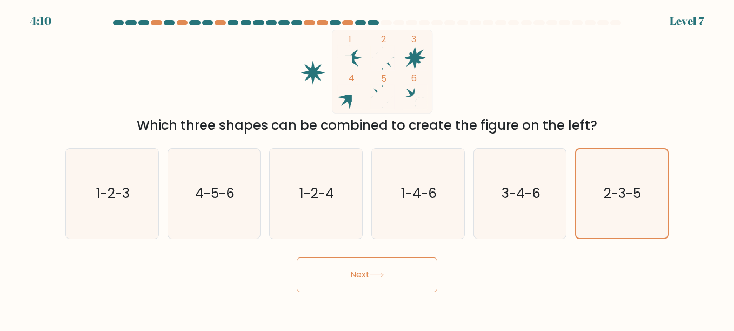
click at [357, 271] on button "Next" at bounding box center [367, 274] width 140 height 35
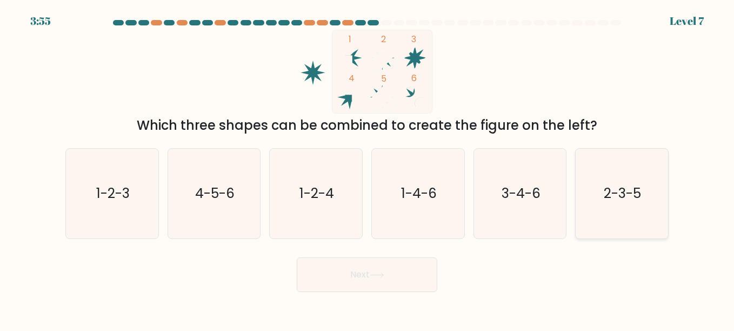
click at [624, 211] on icon "2-3-5" at bounding box center [622, 194] width 90 height 90
click at [367, 168] on input "f. 2-3-5" at bounding box center [367, 166] width 1 height 3
radio input "true"
click at [384, 266] on button "Next" at bounding box center [367, 274] width 140 height 35
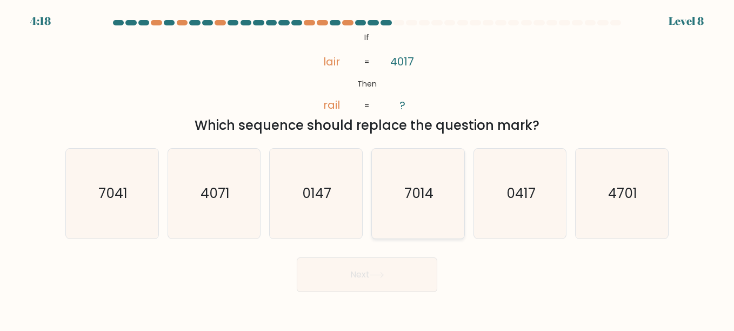
click at [403, 200] on icon "7014" at bounding box center [418, 194] width 90 height 90
click at [367, 168] on input "d. 7014" at bounding box center [367, 166] width 1 height 3
radio input "true"
click at [358, 285] on button "Next" at bounding box center [367, 274] width 140 height 35
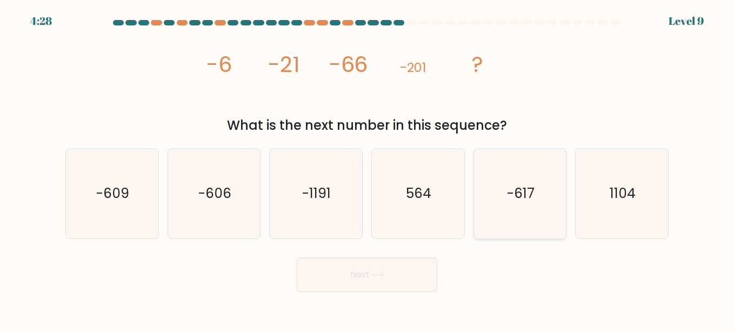
click at [533, 209] on icon "-617" at bounding box center [520, 194] width 90 height 90
click at [367, 168] on input "e. -617" at bounding box center [367, 166] width 1 height 3
radio input "true"
click at [397, 232] on icon "564" at bounding box center [418, 194] width 90 height 90
click at [367, 168] on input "d. 564" at bounding box center [367, 166] width 1 height 3
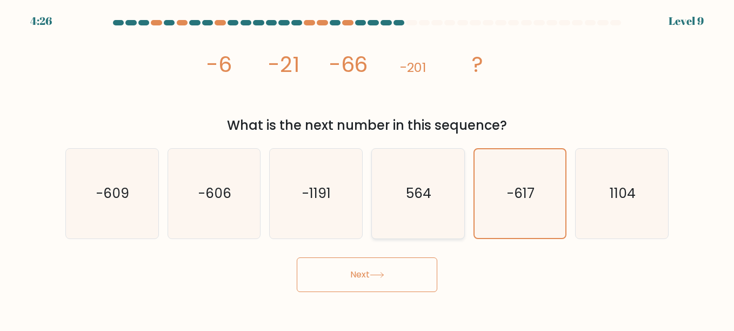
radio input "true"
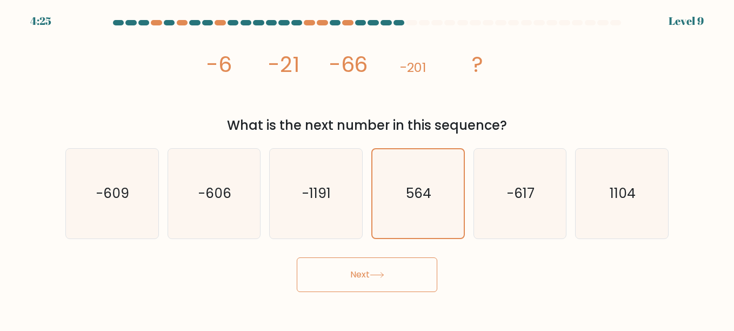
click at [357, 276] on button "Next" at bounding box center [367, 274] width 140 height 35
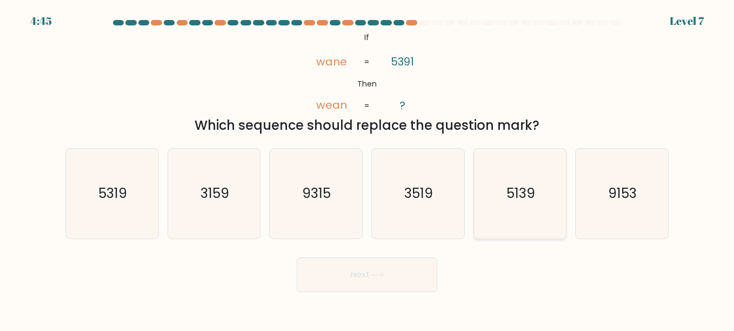
click at [511, 225] on icon "5139" at bounding box center [520, 194] width 90 height 90
click at [367, 168] on input "e. 5139" at bounding box center [367, 166] width 1 height 3
radio input "true"
click at [392, 278] on button "Next" at bounding box center [367, 274] width 140 height 35
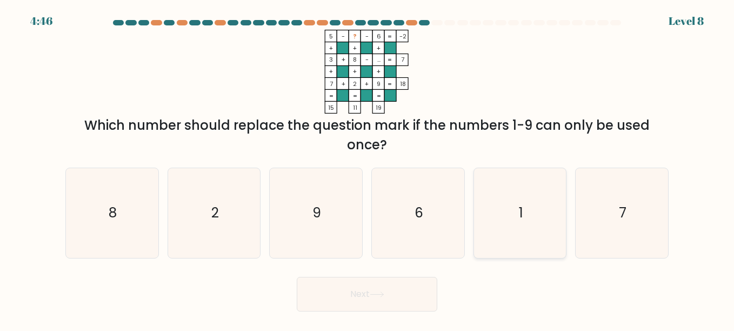
click at [499, 199] on icon "1" at bounding box center [520, 213] width 90 height 90
click at [367, 168] on input "e. 1" at bounding box center [367, 166] width 1 height 3
radio input "true"
click at [344, 302] on button "Next" at bounding box center [367, 294] width 140 height 35
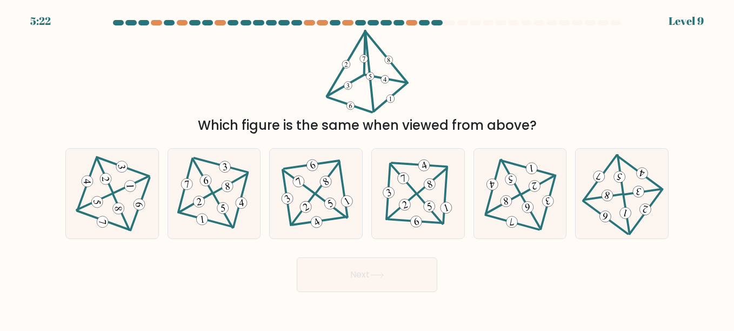
click at [346, 324] on body "5:22 Level 9" at bounding box center [367, 165] width 734 height 331
click at [356, 287] on button "Next" at bounding box center [367, 274] width 140 height 35
click at [457, 313] on body "5:19 Level 9" at bounding box center [367, 165] width 734 height 331
click at [356, 299] on body "5:18 Level 9" at bounding box center [367, 165] width 734 height 331
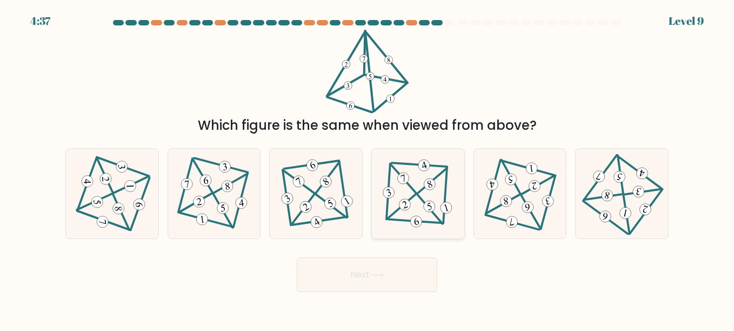
click at [430, 199] on icon at bounding box center [417, 193] width 73 height 72
click at [367, 168] on input "d." at bounding box center [367, 166] width 1 height 3
radio input "true"
click at [357, 261] on button "Next" at bounding box center [367, 274] width 140 height 35
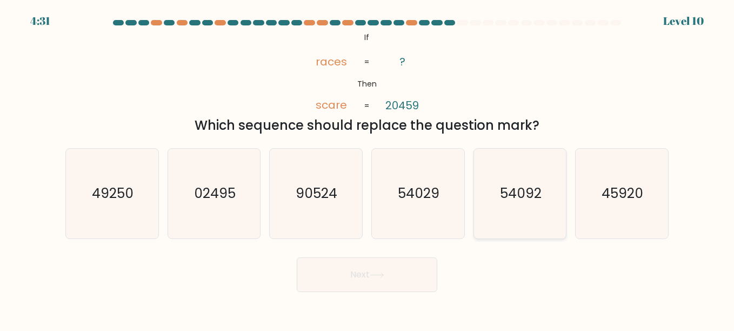
click at [501, 206] on icon "54092" at bounding box center [520, 194] width 90 height 90
click at [367, 168] on input "e. 54092" at bounding box center [367, 166] width 1 height 3
radio input "true"
click at [380, 269] on button "Next" at bounding box center [367, 274] width 140 height 35
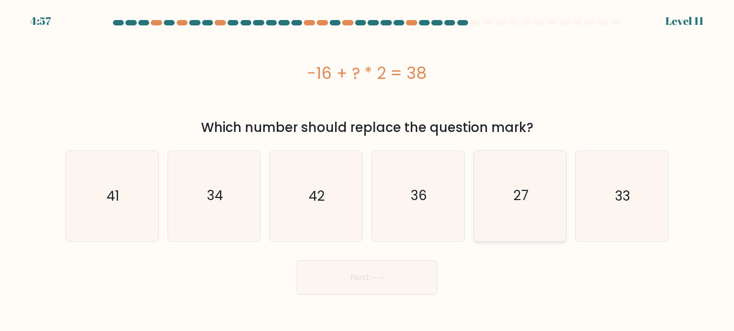
click at [475, 239] on icon "27" at bounding box center [520, 196] width 90 height 90
click at [367, 168] on input "e. 27" at bounding box center [367, 166] width 1 height 3
radio input "true"
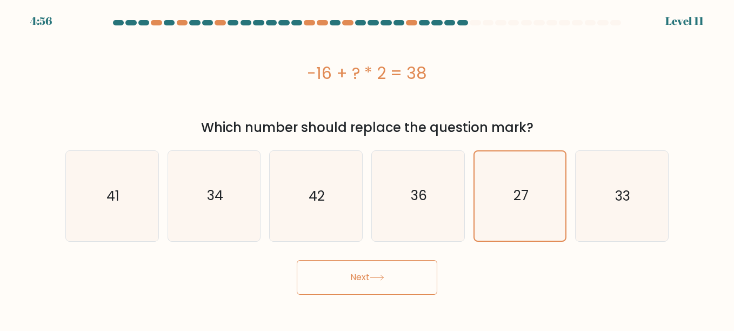
click at [340, 285] on button "Next" at bounding box center [367, 277] width 140 height 35
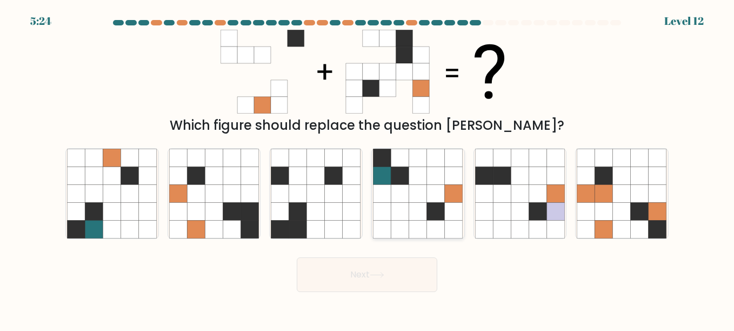
click at [404, 219] on icon at bounding box center [400, 211] width 18 height 18
click at [367, 168] on input "d." at bounding box center [367, 166] width 1 height 3
radio input "true"
click at [377, 260] on button "Next" at bounding box center [367, 274] width 140 height 35
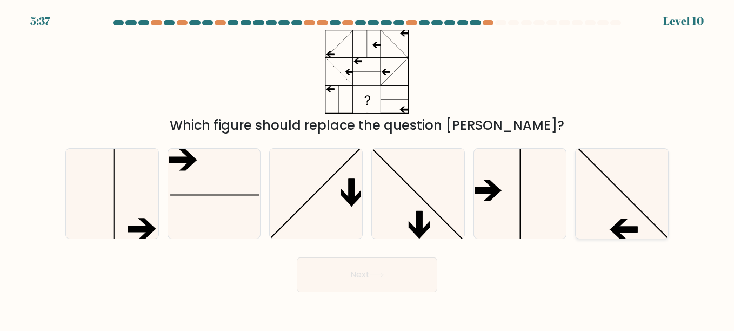
click at [644, 212] on icon at bounding box center [622, 194] width 90 height 90
click at [367, 168] on input "f." at bounding box center [367, 166] width 1 height 3
radio input "true"
click at [382, 273] on icon at bounding box center [377, 275] width 15 height 6
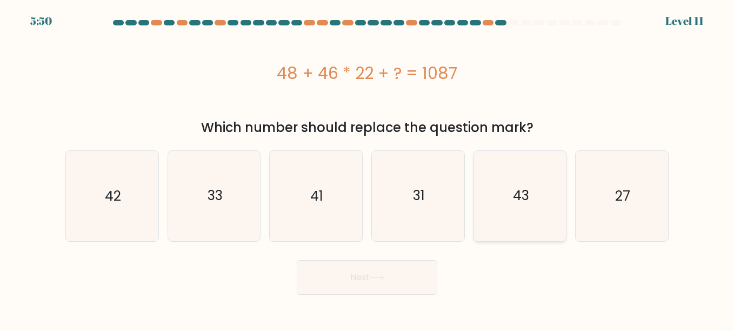
click at [518, 212] on icon "43" at bounding box center [520, 196] width 90 height 90
click at [367, 168] on input "e. 43" at bounding box center [367, 166] width 1 height 3
radio input "true"
click at [591, 207] on icon "27" at bounding box center [622, 196] width 90 height 90
click at [367, 168] on input "f. 27" at bounding box center [367, 166] width 1 height 3
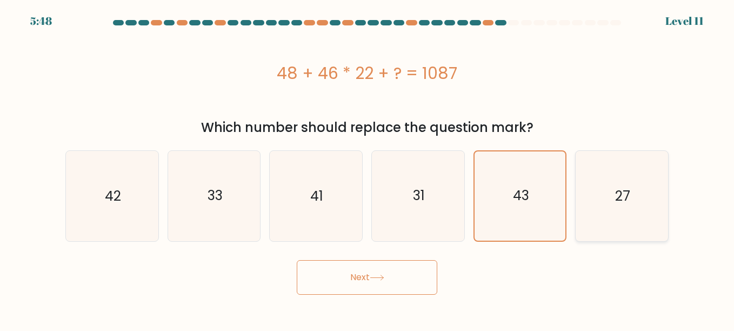
radio input "true"
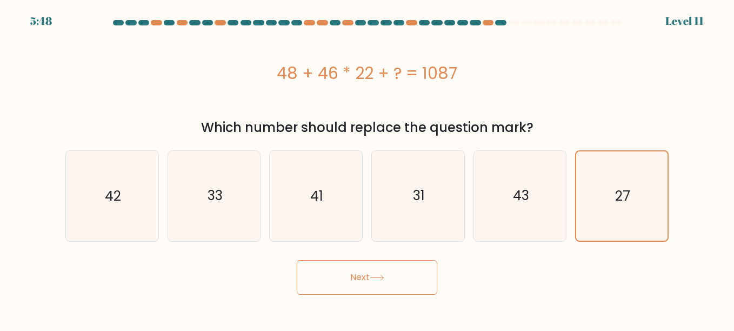
click at [314, 285] on button "Next" at bounding box center [367, 277] width 140 height 35
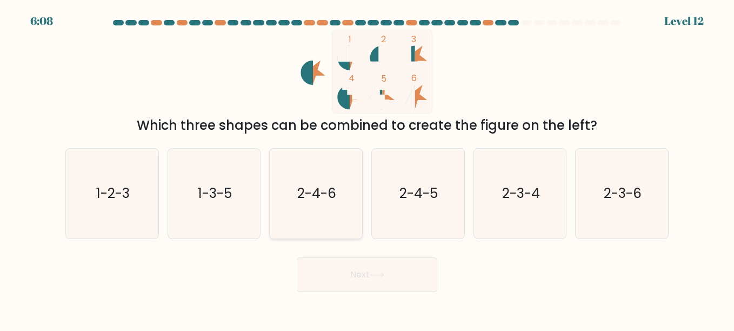
click at [287, 191] on icon "2-4-6" at bounding box center [316, 194] width 90 height 90
click at [367, 168] on input "c. 2-4-6" at bounding box center [367, 166] width 1 height 3
radio input "true"
click at [338, 284] on button "Next" at bounding box center [367, 274] width 140 height 35
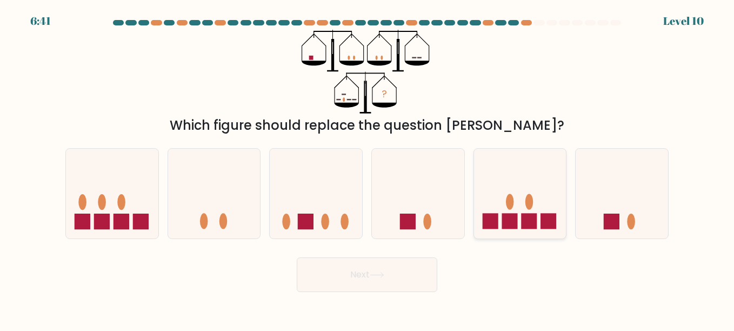
click at [491, 222] on rect at bounding box center [490, 221] width 16 height 16
click at [367, 168] on input "e." at bounding box center [367, 166] width 1 height 3
radio input "true"
click at [367, 285] on button "Next" at bounding box center [367, 274] width 140 height 35
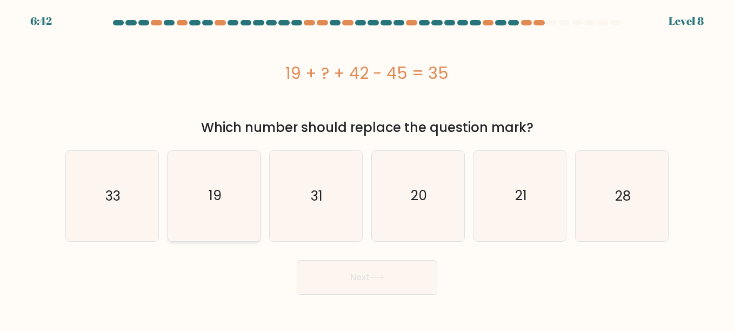
click at [258, 232] on icon "19" at bounding box center [214, 196] width 90 height 90
click at [367, 168] on input "b. 19" at bounding box center [367, 166] width 1 height 3
radio input "true"
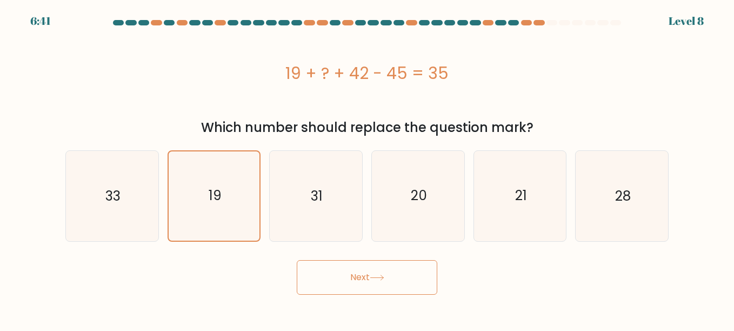
click at [341, 277] on button "Next" at bounding box center [367, 277] width 140 height 35
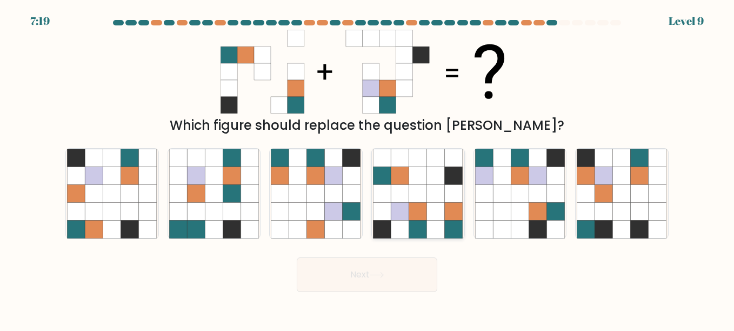
click at [400, 203] on icon at bounding box center [400, 211] width 18 height 18
click at [367, 168] on input "d." at bounding box center [367, 166] width 1 height 3
radio input "true"
click at [350, 273] on button "Next" at bounding box center [367, 274] width 140 height 35
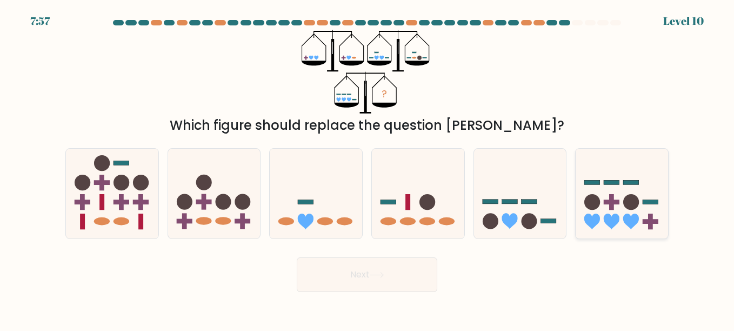
click at [624, 222] on icon at bounding box center [631, 221] width 16 height 16
click at [367, 168] on input "f." at bounding box center [367, 166] width 1 height 3
radio input "true"
click at [345, 284] on button "Next" at bounding box center [367, 274] width 140 height 35
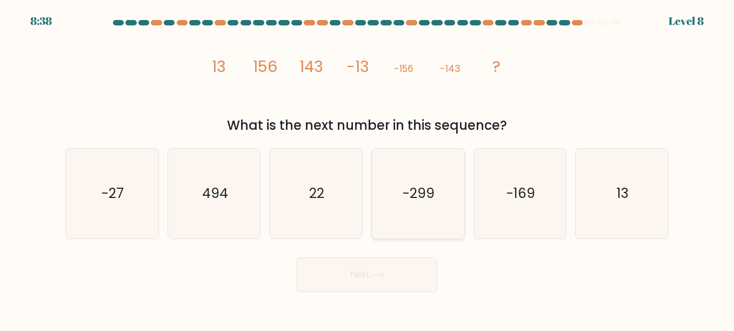
click at [419, 197] on text "-299" at bounding box center [419, 193] width 32 height 19
click at [367, 168] on input "d. -299" at bounding box center [367, 166] width 1 height 3
radio input "true"
click at [333, 264] on button "Next" at bounding box center [367, 274] width 140 height 35
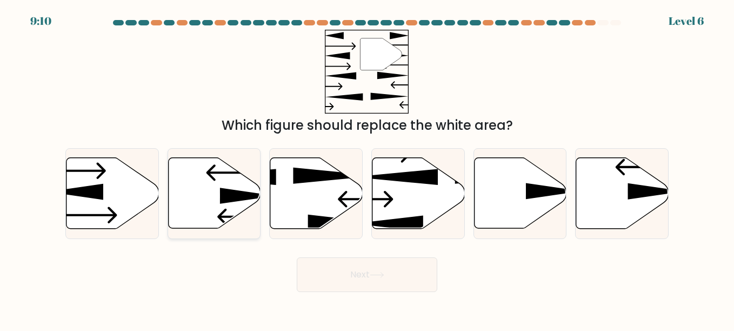
click at [188, 186] on icon at bounding box center [214, 193] width 92 height 71
click at [367, 168] on input "b." at bounding box center [367, 166] width 1 height 3
radio input "true"
click at [347, 279] on button "Next" at bounding box center [367, 274] width 140 height 35
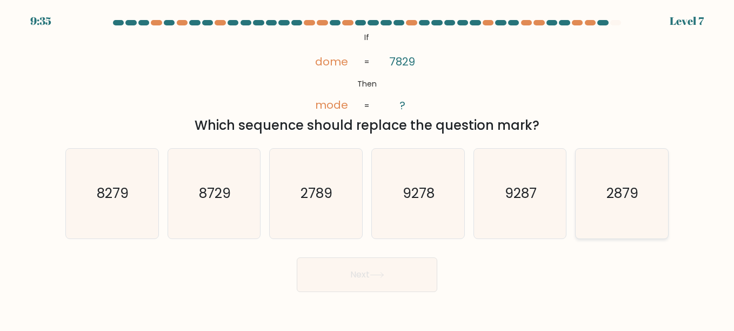
click at [608, 203] on icon "2879" at bounding box center [622, 194] width 90 height 90
click at [367, 168] on input "f. 2879" at bounding box center [367, 166] width 1 height 3
radio input "true"
click at [355, 285] on button "Next" at bounding box center [367, 274] width 140 height 35
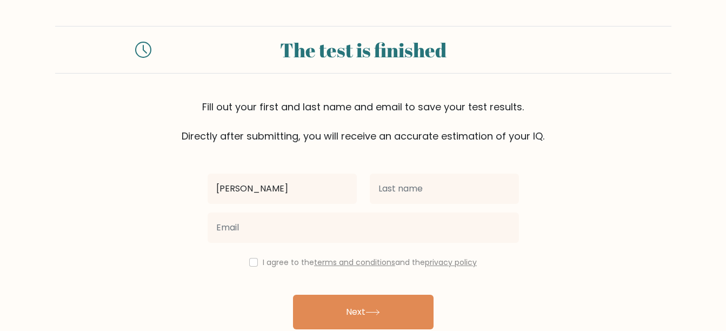
type input "[PERSON_NAME]"
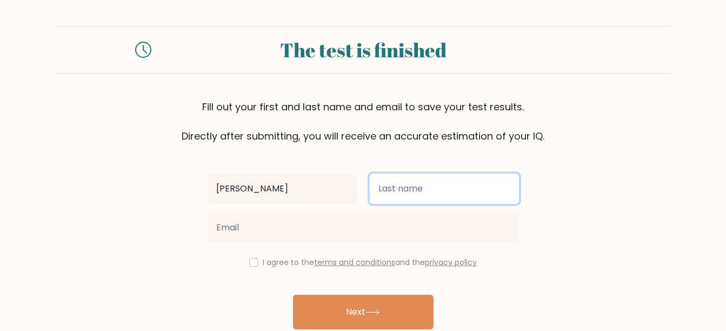
click at [438, 199] on input "text" at bounding box center [444, 188] width 149 height 30
type input "Equio"
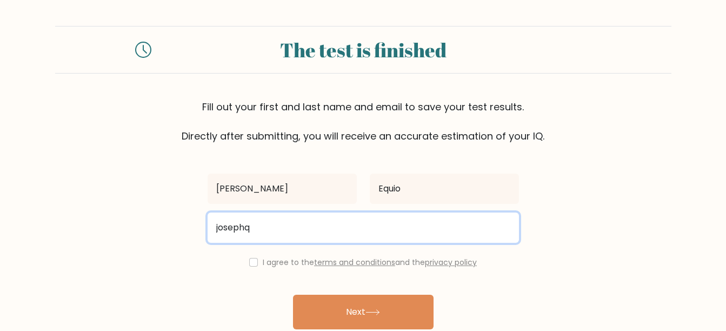
type input "[EMAIL_ADDRESS][DOMAIN_NAME]"
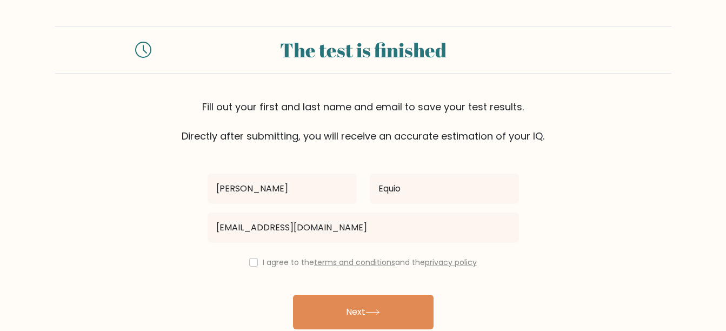
click at [204, 281] on div "[PERSON_NAME] [GEOGRAPHIC_DATA] [EMAIL_ADDRESS][DOMAIN_NAME] I agree to the ter…" at bounding box center [363, 248] width 324 height 210
click at [257, 259] on div "I agree to the terms and conditions and the privacy policy" at bounding box center [363, 262] width 324 height 13
click at [249, 260] on input "checkbox" at bounding box center [253, 262] width 9 height 9
checkbox input "true"
click at [238, 287] on div "[PERSON_NAME] [GEOGRAPHIC_DATA] [EMAIL_ADDRESS][DOMAIN_NAME] I agree to the ter…" at bounding box center [363, 248] width 324 height 210
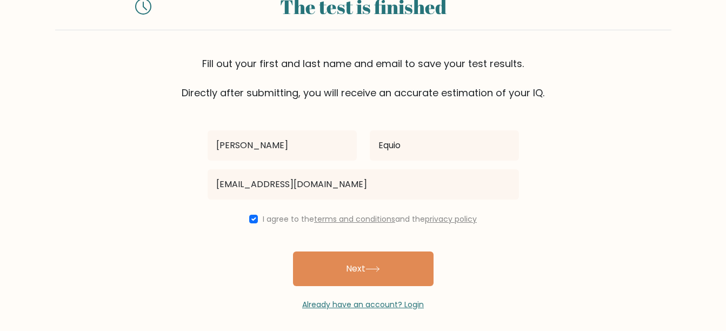
scroll to position [49, 0]
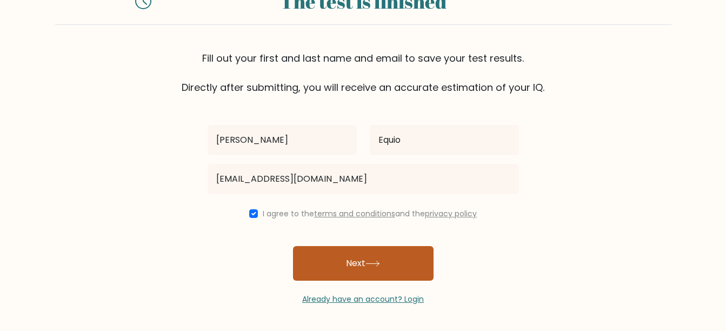
click at [330, 258] on button "Next" at bounding box center [363, 263] width 140 height 35
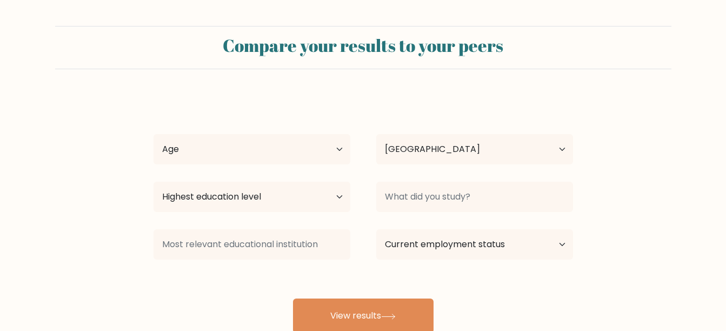
select select "PH"
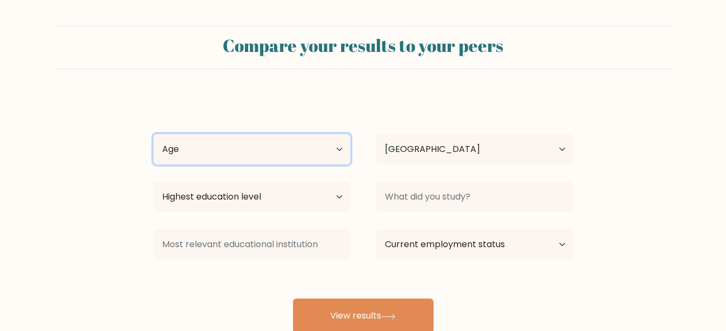
click at [223, 155] on select "Age Under [DEMOGRAPHIC_DATA] [DEMOGRAPHIC_DATA] [DEMOGRAPHIC_DATA] [DEMOGRAPHIC…" at bounding box center [251, 149] width 197 height 30
select select "25_34"
click at [153, 134] on select "Age Under [DEMOGRAPHIC_DATA] [DEMOGRAPHIC_DATA] [DEMOGRAPHIC_DATA] [DEMOGRAPHIC…" at bounding box center [251, 149] width 197 height 30
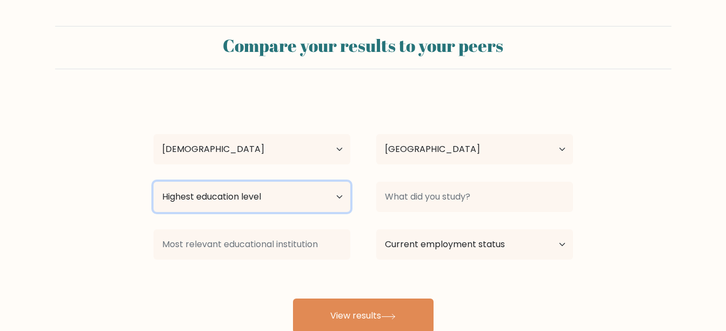
click at [235, 203] on select "Highest education level No schooling Primary Lower Secondary Upper Secondary Oc…" at bounding box center [251, 197] width 197 height 30
select select "bachelors_degree"
click at [153, 182] on select "Highest education level No schooling Primary Lower Secondary Upper Secondary Oc…" at bounding box center [251, 197] width 197 height 30
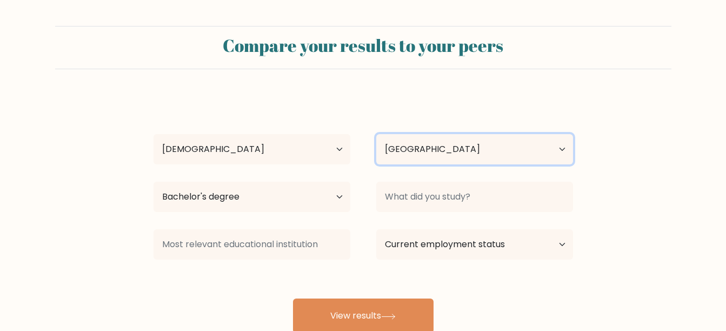
click at [448, 150] on select "Country [GEOGRAPHIC_DATA] [GEOGRAPHIC_DATA] [GEOGRAPHIC_DATA] [US_STATE] [GEOGR…" at bounding box center [474, 149] width 197 height 30
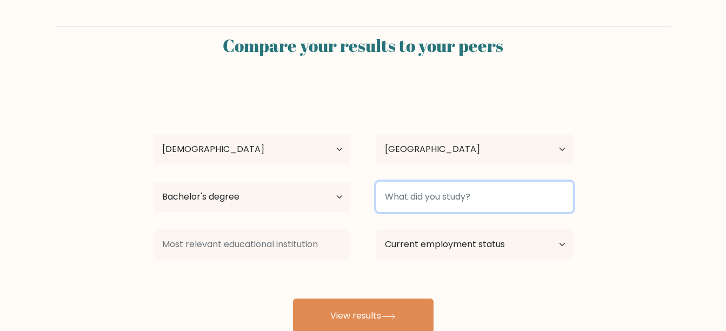
click at [453, 198] on input at bounding box center [474, 197] width 197 height 30
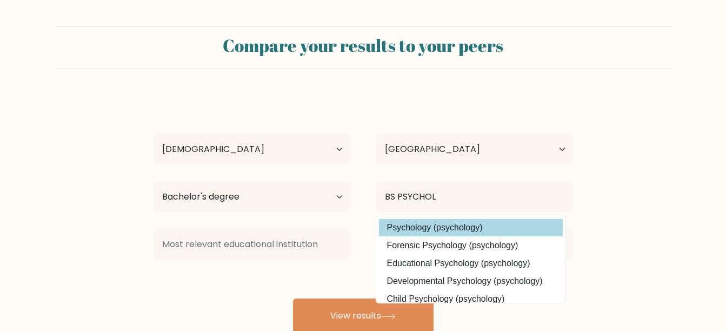
click at [446, 235] on div "[PERSON_NAME] Equio Age Under [DEMOGRAPHIC_DATA] [DEMOGRAPHIC_DATA] [DEMOGRAPHI…" at bounding box center [363, 214] width 432 height 238
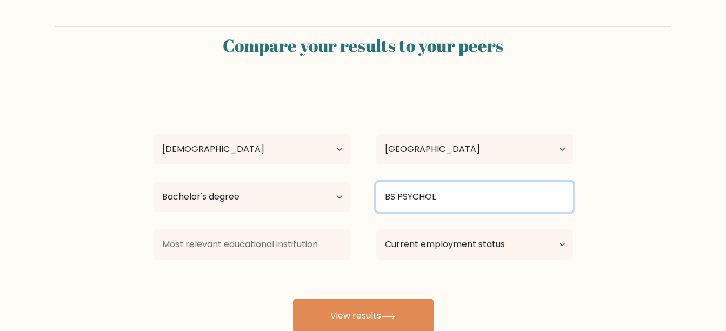
click at [460, 199] on input "BS PSYCHOL" at bounding box center [474, 197] width 197 height 30
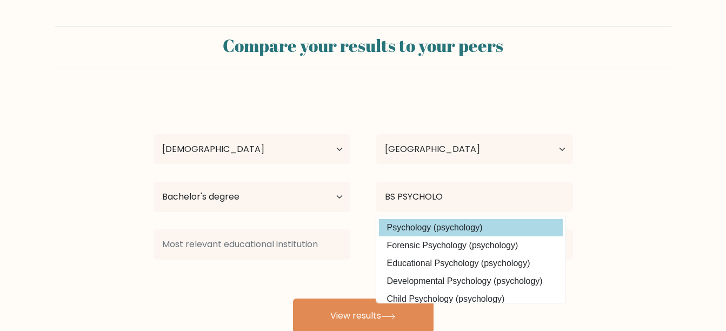
click at [431, 228] on div "Joseph Haydn Equio Age Under 18 years old 18-24 years old 25-34 years old 35-44…" at bounding box center [363, 214] width 432 height 238
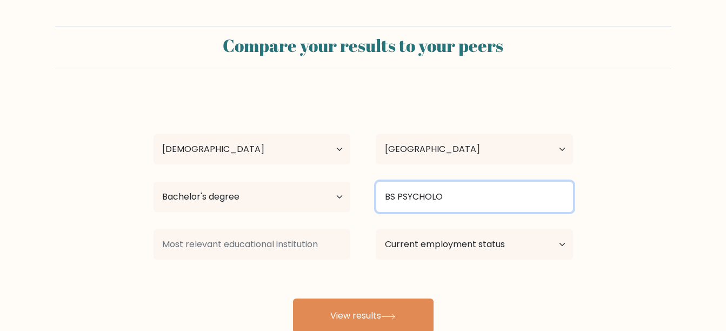
click at [467, 197] on input "BS PSYCHOLO" at bounding box center [474, 197] width 197 height 30
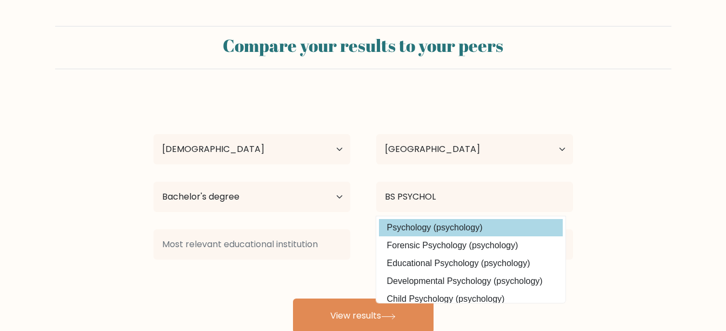
click at [482, 229] on div "Joseph Haydn Equio Age Under 18 years old 18-24 years old 25-34 years old 35-44…" at bounding box center [363, 214] width 432 height 238
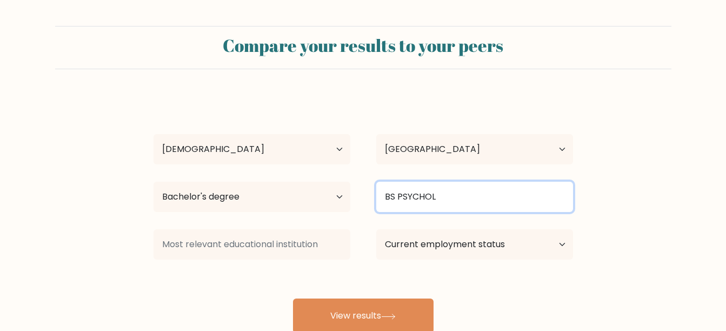
click at [462, 201] on input "BS PSYCHOL" at bounding box center [474, 197] width 197 height 30
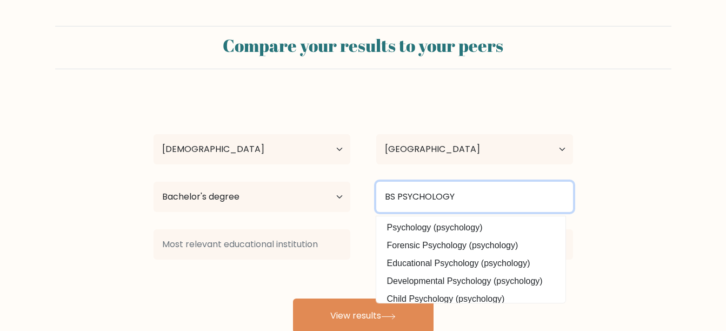
type input "BS PSYCHOLOGY"
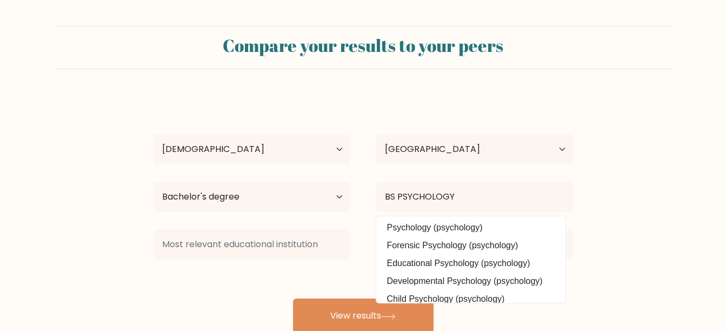
click at [703, 205] on form "Compare your results to your peers Joseph Haydn Equio Age Under 18 years old 18…" at bounding box center [363, 179] width 726 height 307
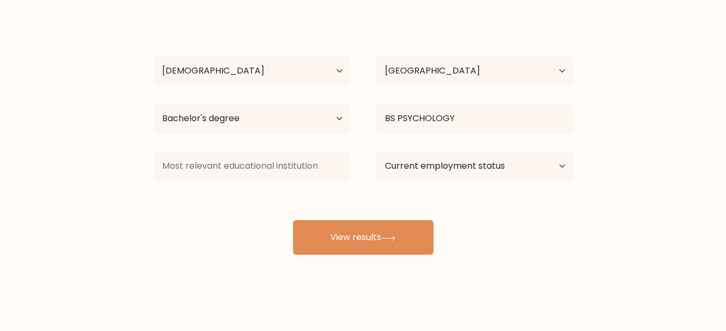
scroll to position [79, 0]
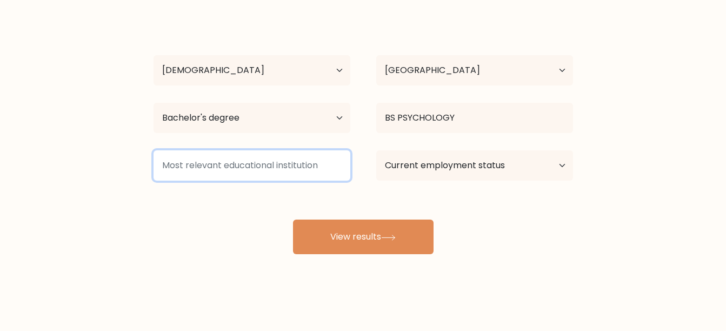
click at [271, 172] on input at bounding box center [251, 165] width 197 height 30
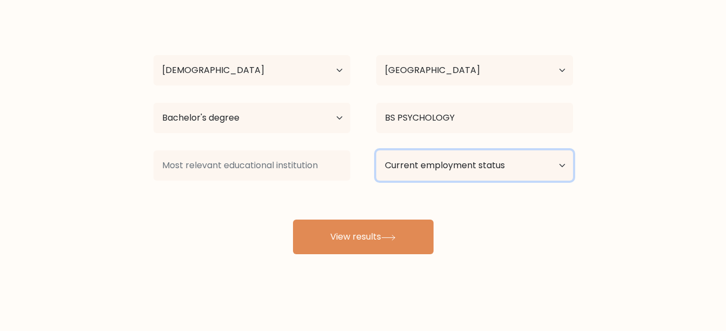
click at [431, 171] on select "Current employment status Employed Student Retired Other / prefer not to answer" at bounding box center [474, 165] width 197 height 30
click at [475, 256] on div "Compare your results to your peers Joseph Haydn Equio Age Under 18 years old 18…" at bounding box center [363, 126] width 726 height 410
click at [461, 170] on select "Current employment status Employed Student Retired Other / prefer not to answer" at bounding box center [474, 165] width 197 height 30
select select "other"
click at [376, 150] on select "Current employment status Employed Student Retired Other / prefer not to answer" at bounding box center [474, 165] width 197 height 30
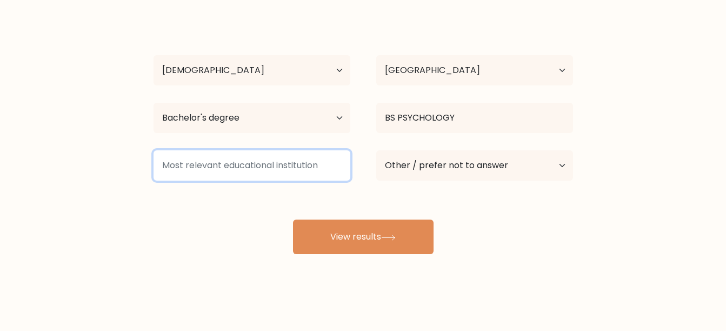
click at [259, 173] on input at bounding box center [251, 165] width 197 height 30
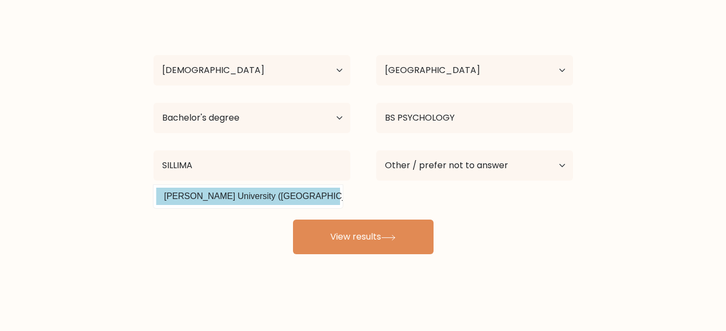
click at [259, 200] on div "Joseph Haydn Equio Age Under 18 years old 18-24 years old 25-34 years old 35-44…" at bounding box center [363, 135] width 432 height 238
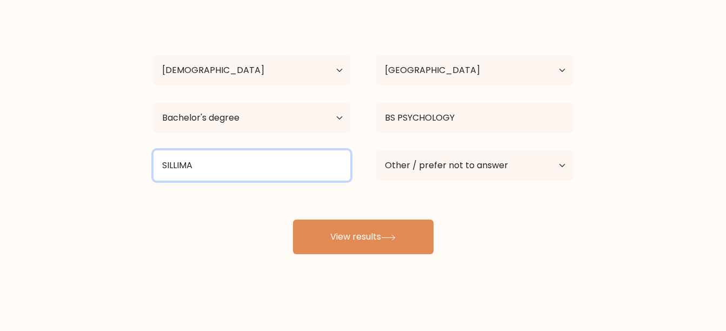
click at [236, 162] on input "SILLIMA" at bounding box center [251, 165] width 197 height 30
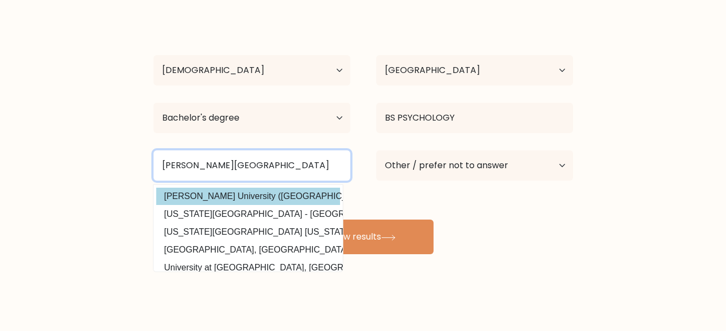
type input "SILLIMAN UNIVERSITY"
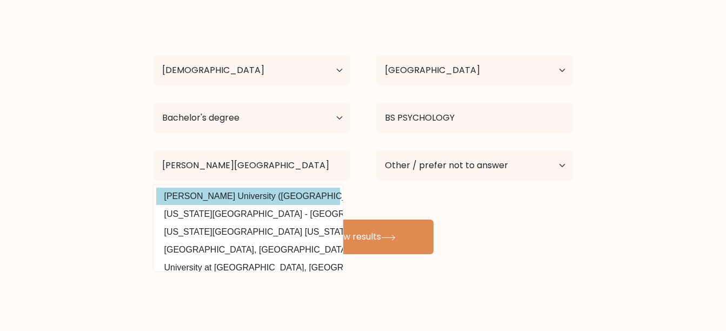
click at [176, 198] on div "Joseph Haydn Equio Age Under 18 years old 18-24 years old 25-34 years old 35-44…" at bounding box center [363, 135] width 432 height 238
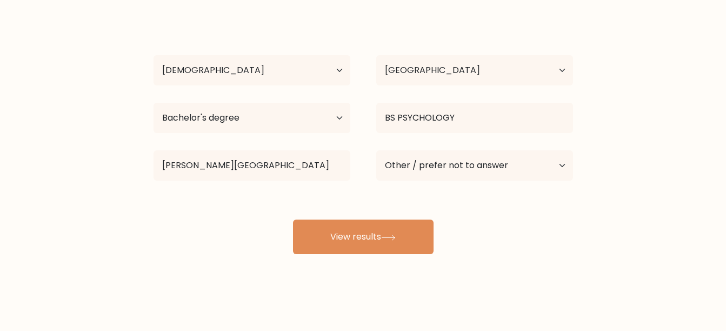
click at [112, 198] on form "Compare your results to your peers Joseph Haydn Equio Age Under 18 years old 18…" at bounding box center [363, 100] width 726 height 307
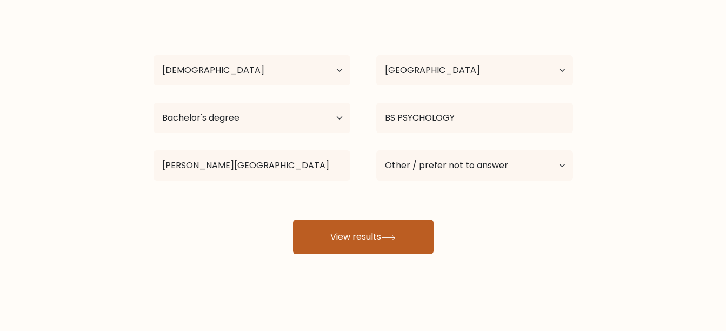
click at [341, 230] on button "View results" at bounding box center [363, 236] width 140 height 35
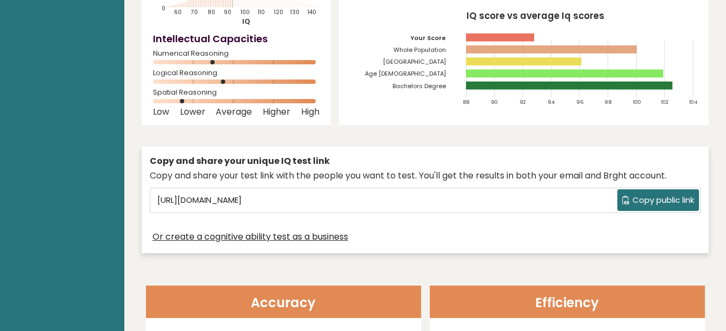
scroll to position [239, 0]
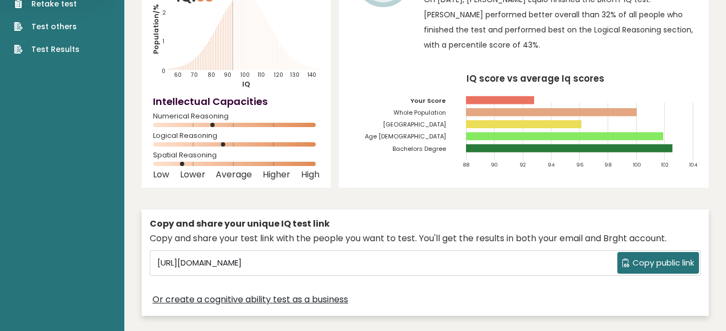
scroll to position [44, 0]
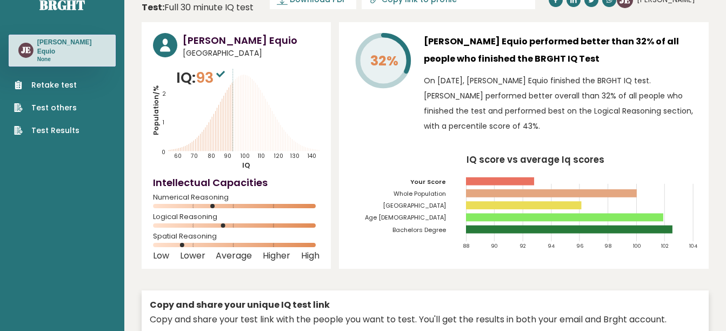
scroll to position [1, 0]
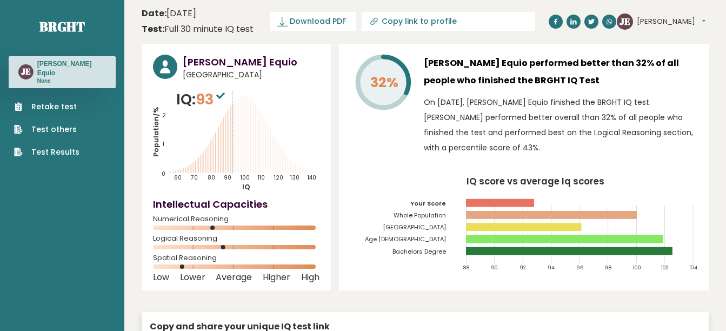
click at [319, 50] on div "[PERSON_NAME] Equio [GEOGRAPHIC_DATA] IQ: 93 Population/% IQ 0 1 2 60 70 80 90 …" at bounding box center [236, 167] width 189 height 246
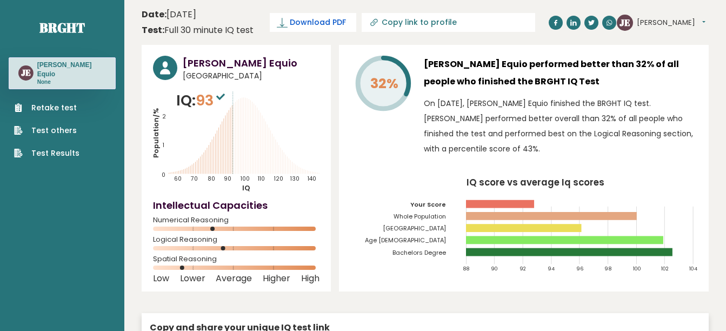
click at [311, 26] on span "Download PDF" at bounding box center [318, 22] width 56 height 11
